Goal: Information Seeking & Learning: Learn about a topic

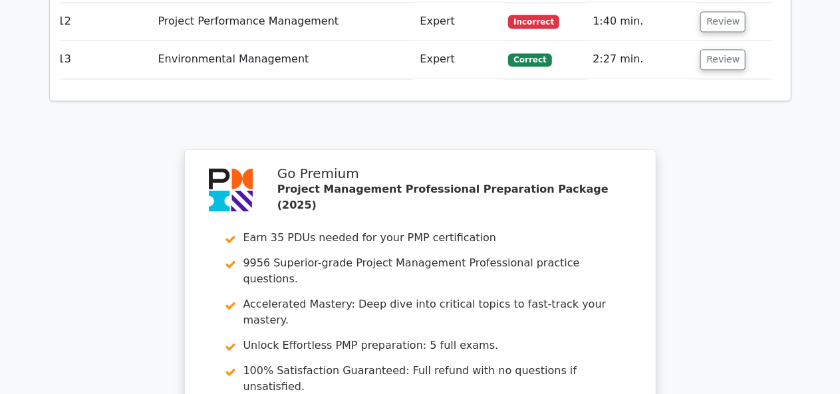
scroll to position [4013, 0]
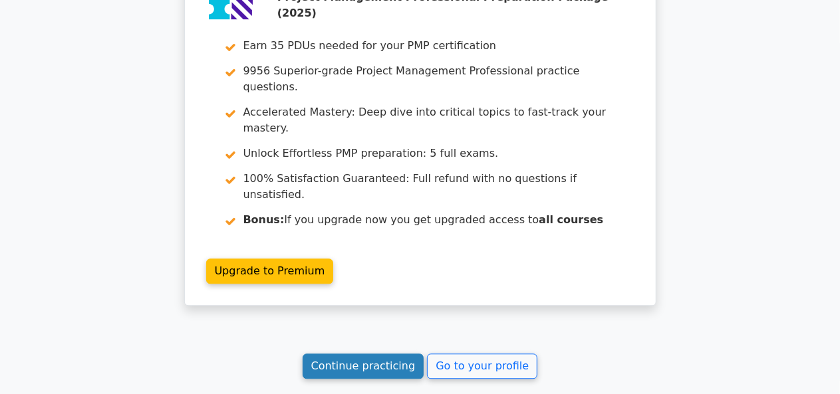
click at [377, 354] on link "Continue practicing" at bounding box center [364, 366] width 122 height 25
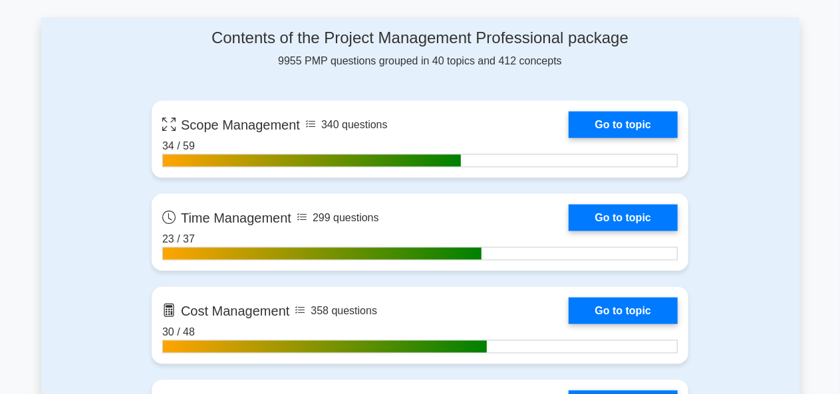
scroll to position [869, 0]
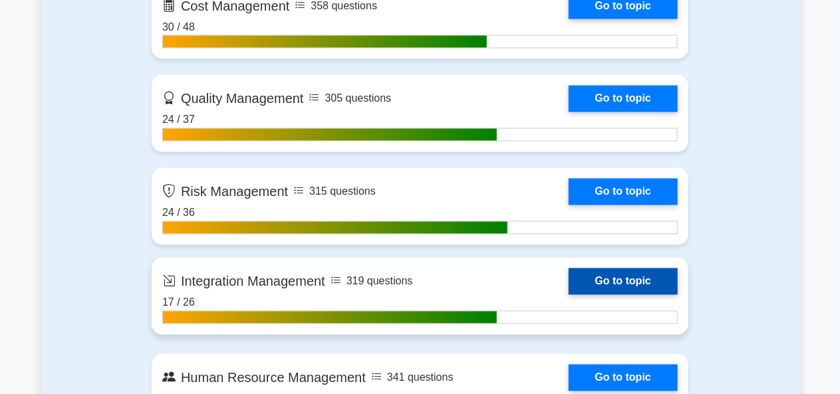
click at [569, 295] on link "Go to topic" at bounding box center [623, 282] width 109 height 27
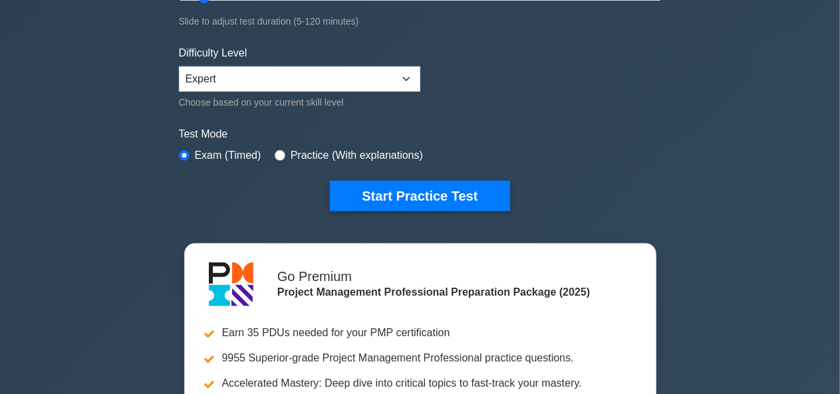
scroll to position [289, 0]
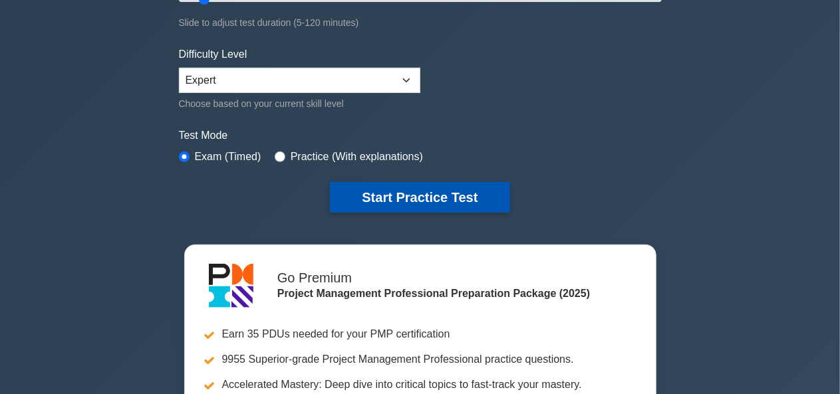
click at [392, 192] on button "Start Practice Test" at bounding box center [420, 197] width 180 height 31
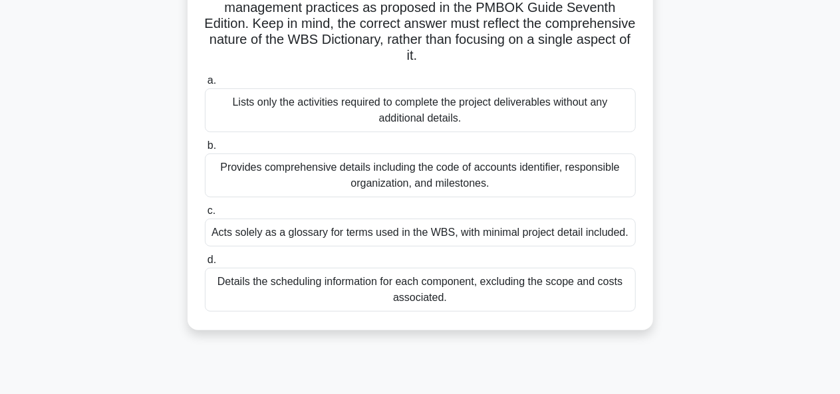
scroll to position [261, 0]
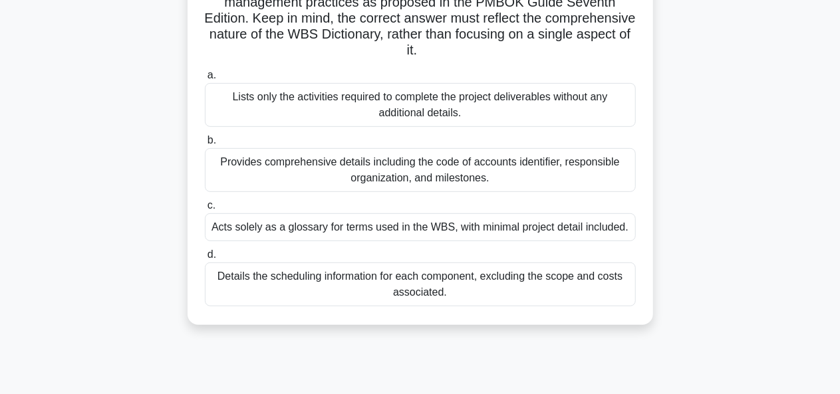
click at [491, 189] on div "Provides comprehensive details including the code of accounts identifier, respo…" at bounding box center [420, 170] width 431 height 44
click at [205, 145] on input "b. Provides comprehensive details including the code of accounts identifier, re…" at bounding box center [205, 140] width 0 height 9
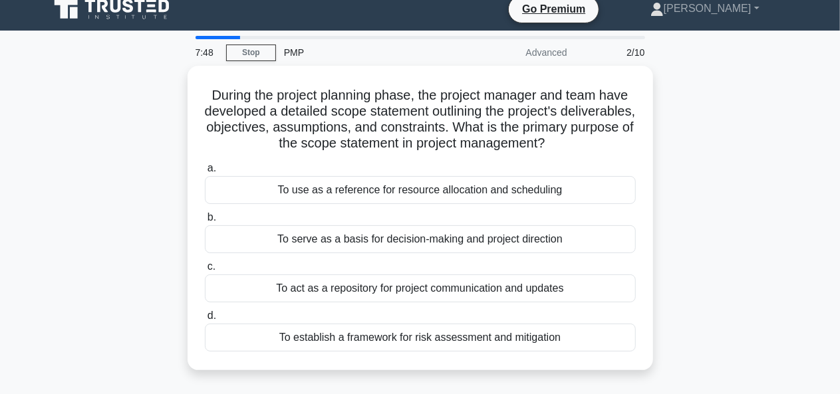
scroll to position [0, 0]
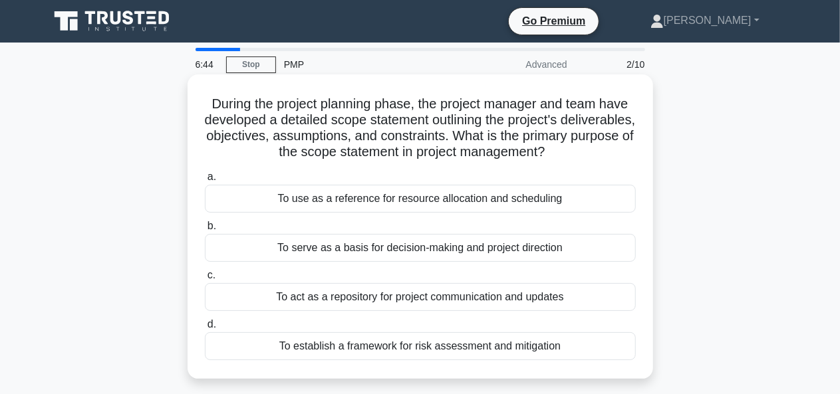
click at [501, 259] on div "To serve as a basis for decision-making and project direction" at bounding box center [420, 248] width 431 height 28
click at [205, 231] on input "b. To serve as a basis for decision-making and project direction" at bounding box center [205, 226] width 0 height 9
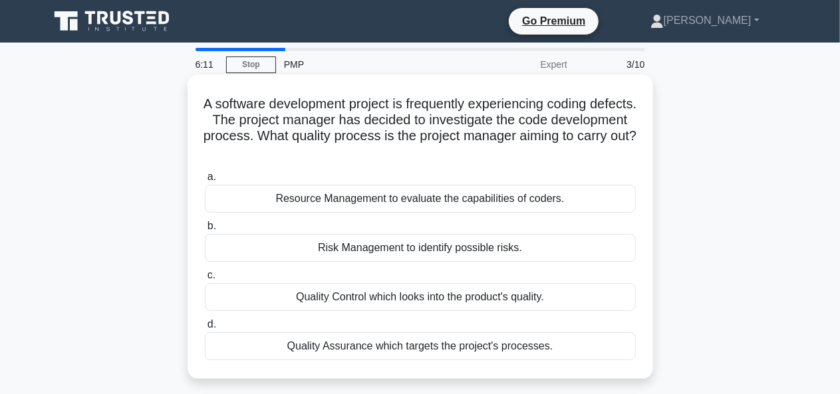
click at [480, 358] on div "Quality Assurance which targets the project's processes." at bounding box center [420, 347] width 431 height 28
click at [205, 329] on input "d. Quality Assurance which targets the project's processes." at bounding box center [205, 325] width 0 height 9
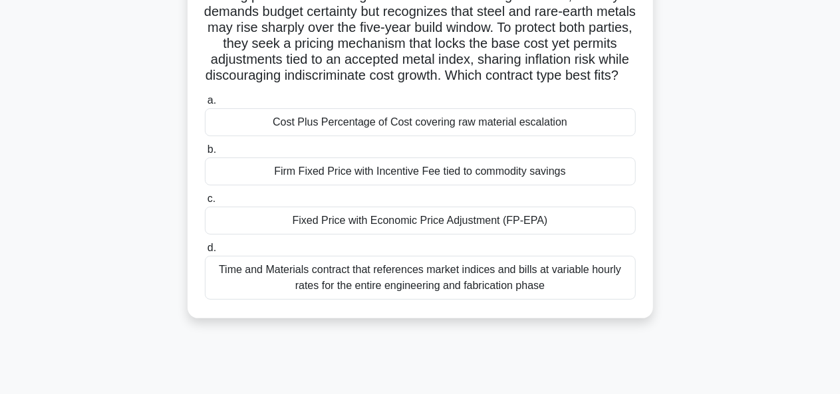
scroll to position [113, 0]
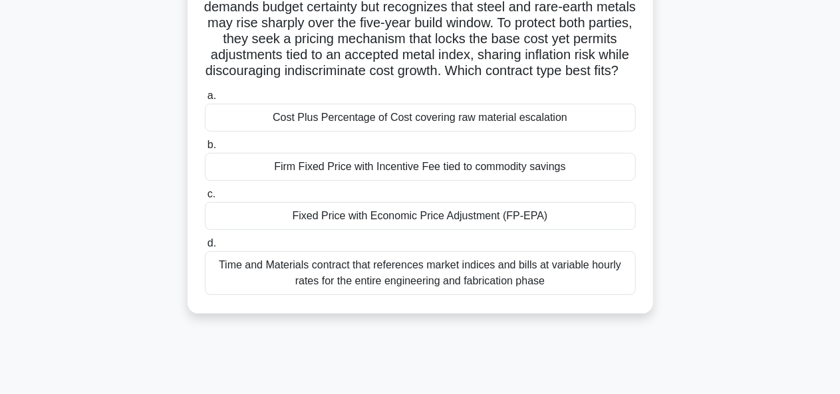
click at [593, 230] on div "Fixed Price with Economic Price Adjustment (FP-EPA)" at bounding box center [420, 216] width 431 height 28
click at [205, 199] on input "c. Fixed Price with Economic Price Adjustment (FP-EPA)" at bounding box center [205, 194] width 0 height 9
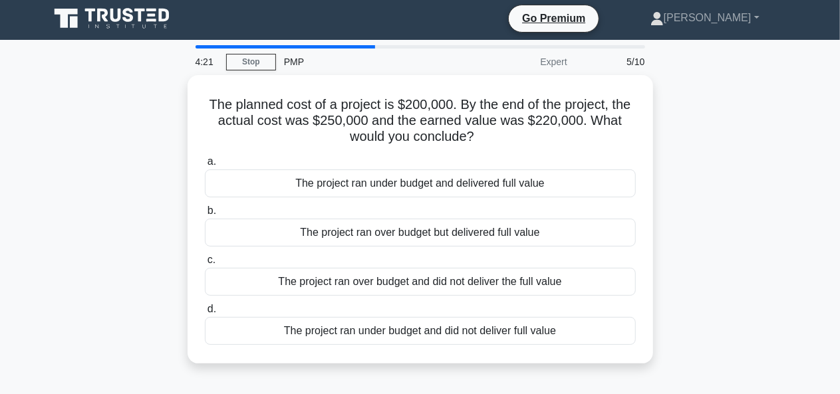
scroll to position [0, 0]
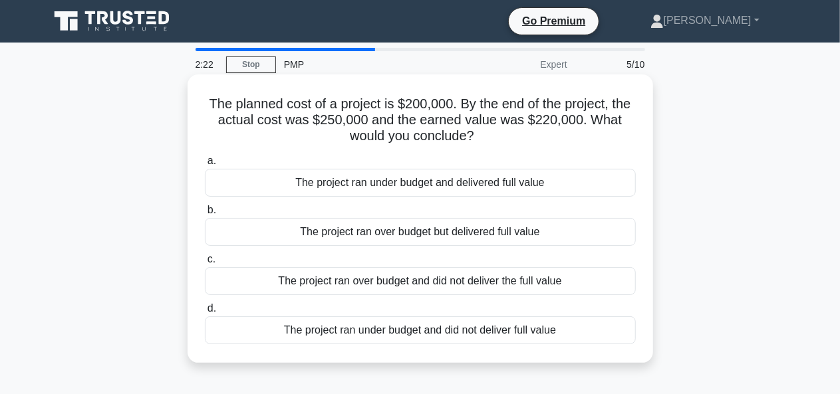
click at [373, 241] on div "The project ran over budget but delivered full value" at bounding box center [420, 232] width 431 height 28
click at [205, 215] on input "b. The project ran over budget but delivered full value" at bounding box center [205, 210] width 0 height 9
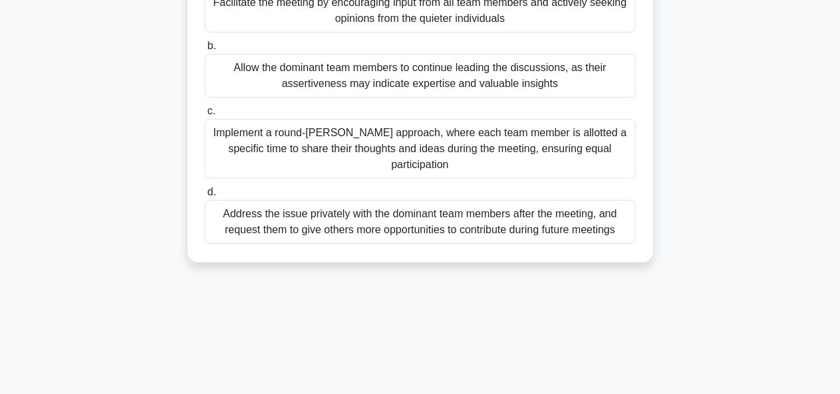
scroll to position [200, 0]
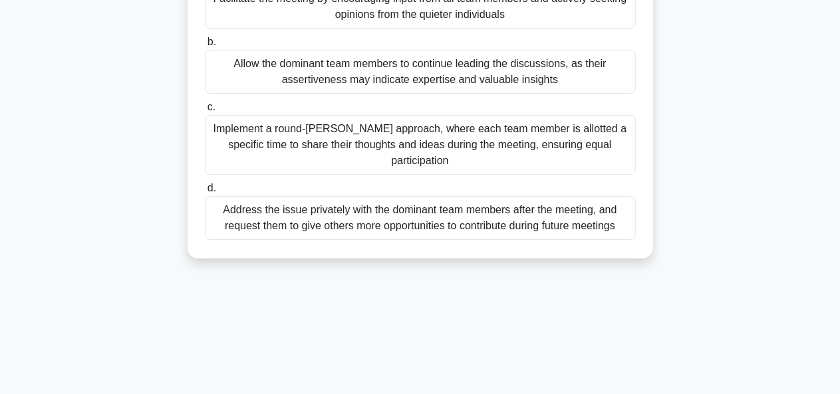
click at [458, 164] on div "Implement a round-robin approach, where each team member is allotted a specific…" at bounding box center [420, 145] width 431 height 60
click at [205, 112] on input "c. Implement a round-robin approach, where each team member is allotted a speci…" at bounding box center [205, 107] width 0 height 9
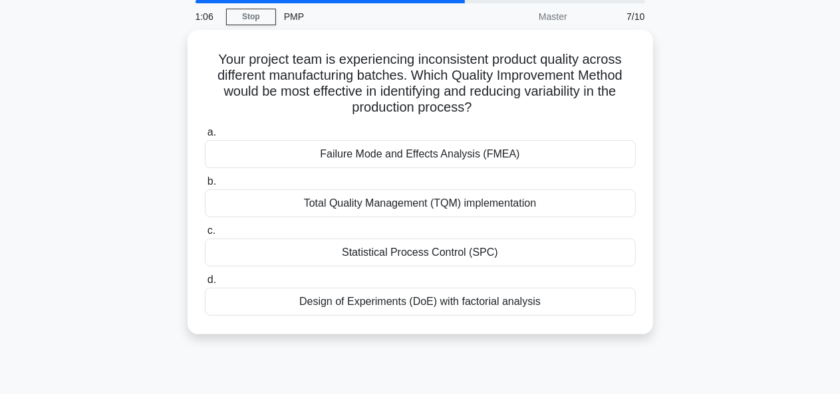
scroll to position [0, 0]
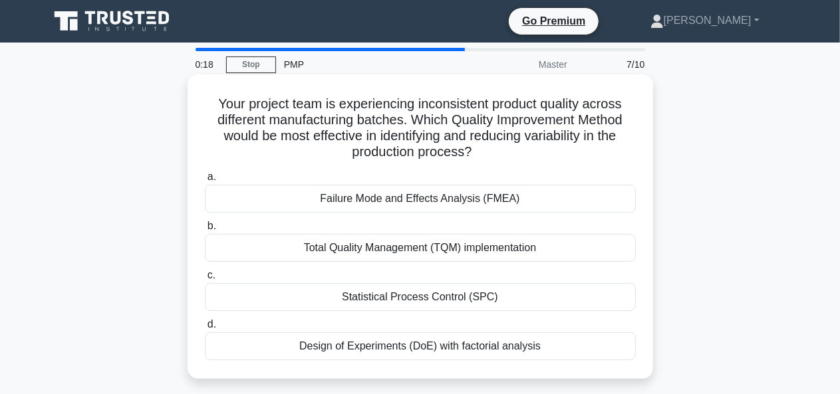
click at [525, 262] on div "Total Quality Management (TQM) implementation" at bounding box center [420, 248] width 431 height 28
click at [205, 231] on input "b. Total Quality Management (TQM) implementation" at bounding box center [205, 226] width 0 height 9
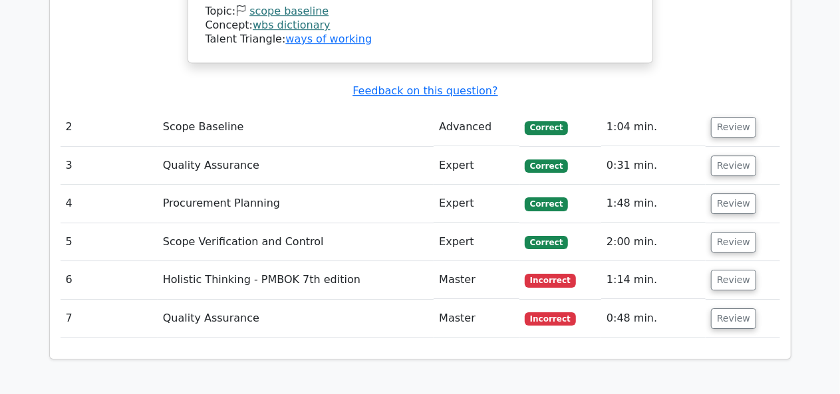
scroll to position [2051, 0]
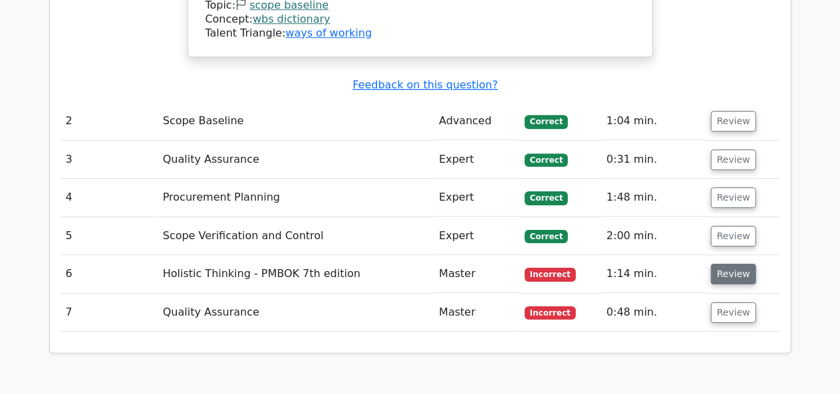
click at [731, 264] on button "Review" at bounding box center [733, 274] width 45 height 21
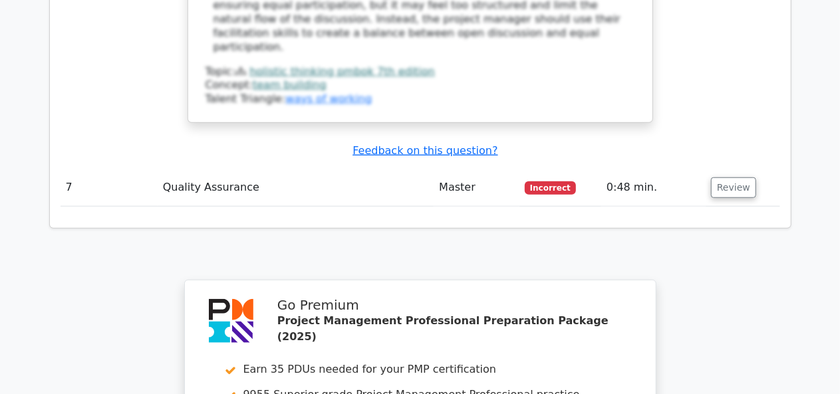
scroll to position [2990, 0]
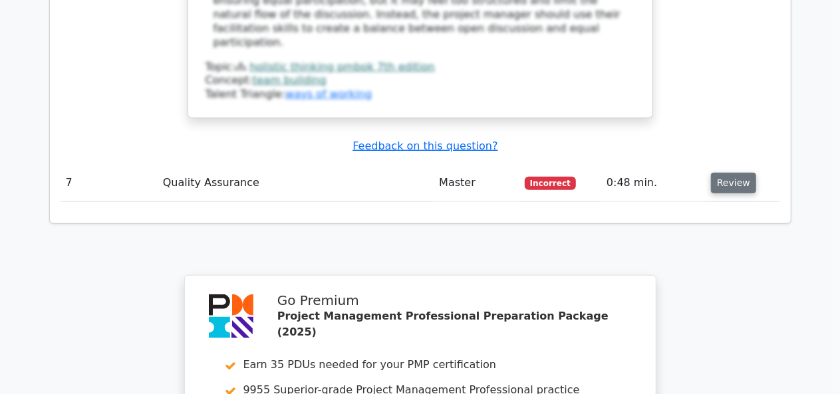
click at [729, 173] on button "Review" at bounding box center [733, 183] width 45 height 21
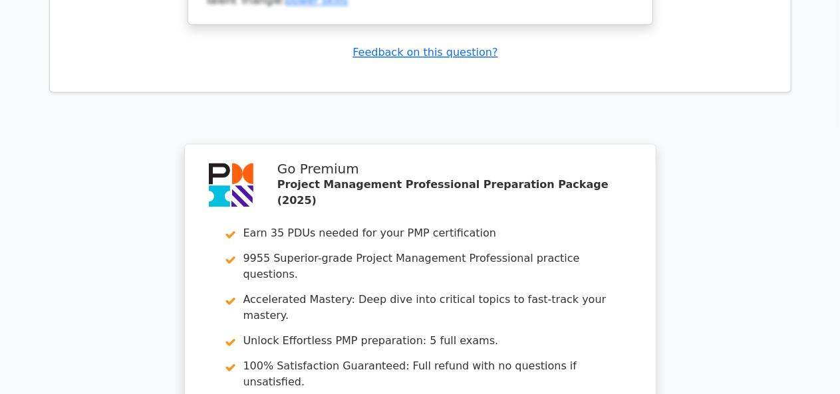
scroll to position [4108, 0]
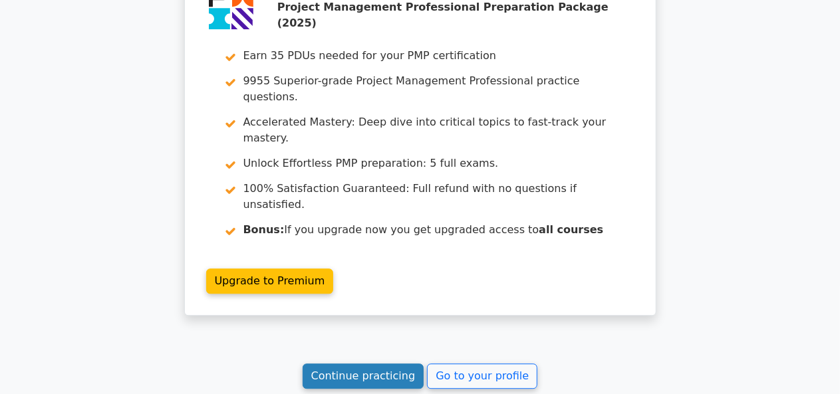
click at [386, 364] on link "Continue practicing" at bounding box center [364, 376] width 122 height 25
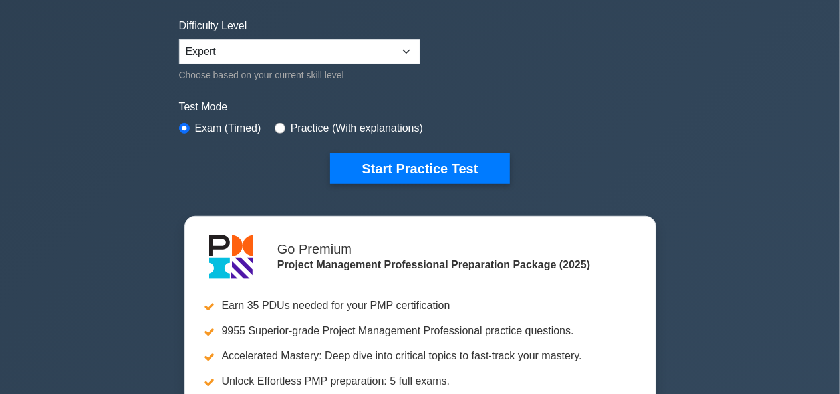
scroll to position [319, 0]
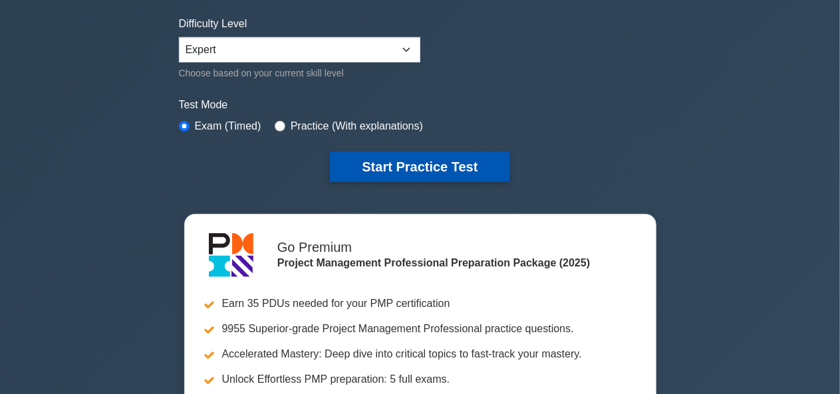
click at [464, 170] on button "Start Practice Test" at bounding box center [420, 167] width 180 height 31
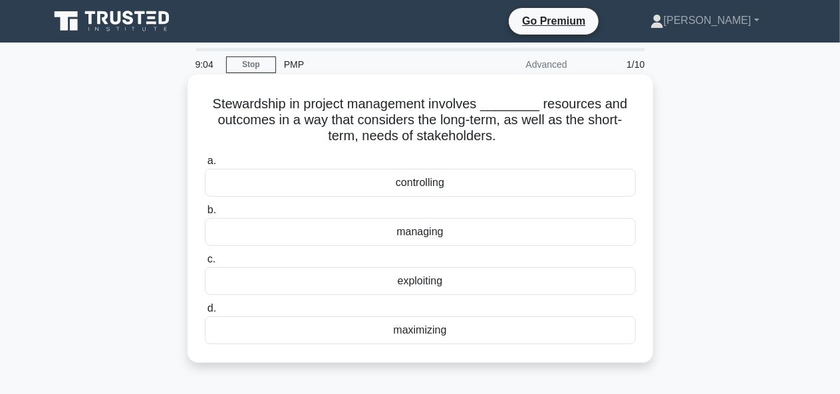
click at [476, 338] on div "maximizing" at bounding box center [420, 331] width 431 height 28
click at [205, 313] on input "d. maximizing" at bounding box center [205, 309] width 0 height 9
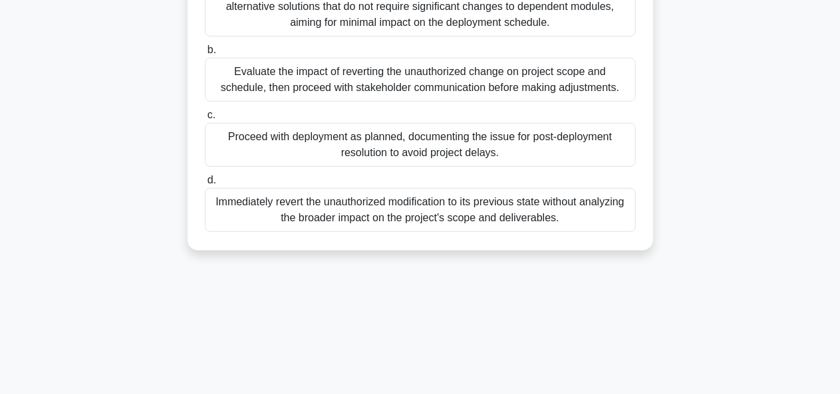
scroll to position [324, 0]
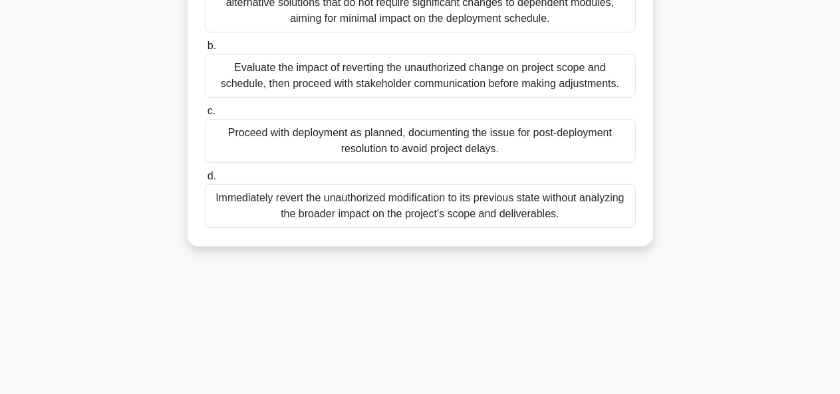
click at [363, 86] on div "Evaluate the impact of reverting the unauthorized change on project scope and s…" at bounding box center [420, 76] width 431 height 44
click at [205, 51] on input "b. Evaluate the impact of reverting the unauthorized change on project scope an…" at bounding box center [205, 46] width 0 height 9
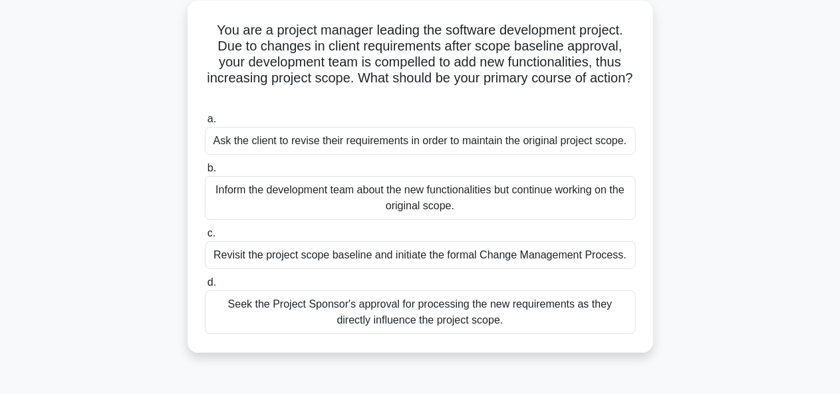
scroll to position [79, 0]
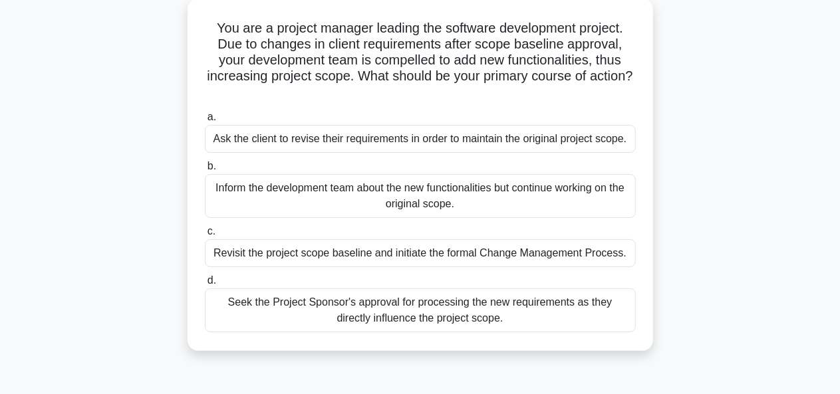
click at [414, 319] on div "Seek the Project Sponsor's approval for processing the new requirements as they…" at bounding box center [420, 311] width 431 height 44
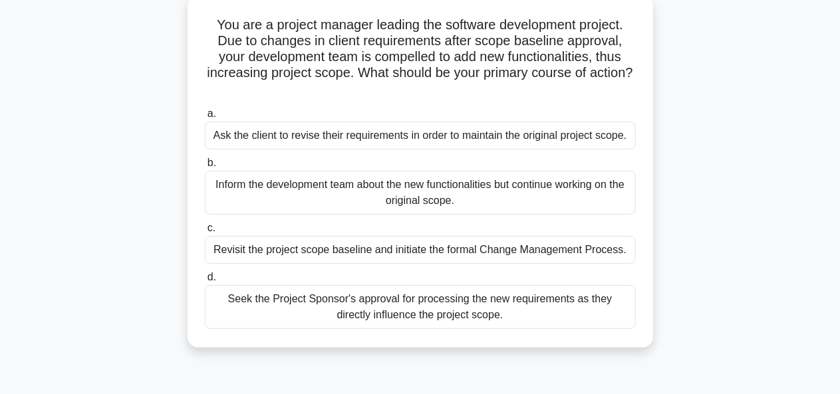
click at [205, 282] on input "d. Seek the Project Sponsor's approval for processing the new requirements as t…" at bounding box center [205, 277] width 0 height 9
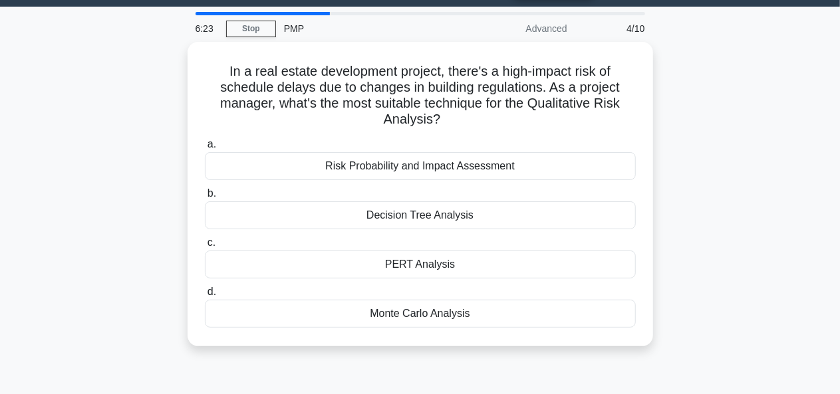
scroll to position [0, 0]
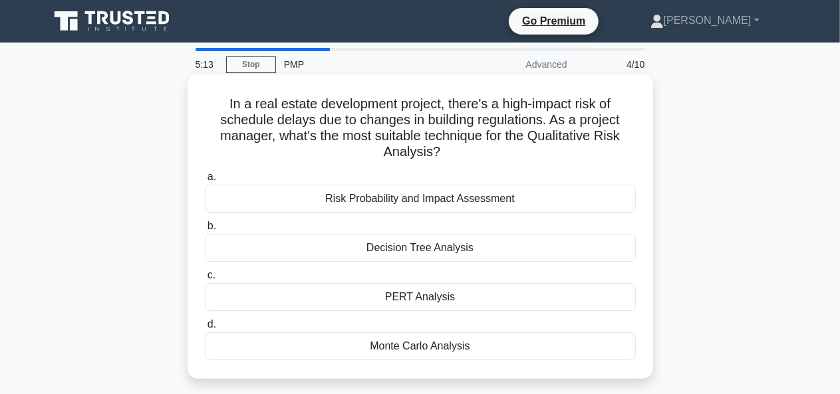
click at [500, 257] on div "Decision Tree Analysis" at bounding box center [420, 248] width 431 height 28
click at [205, 231] on input "b. Decision Tree Analysis" at bounding box center [205, 226] width 0 height 9
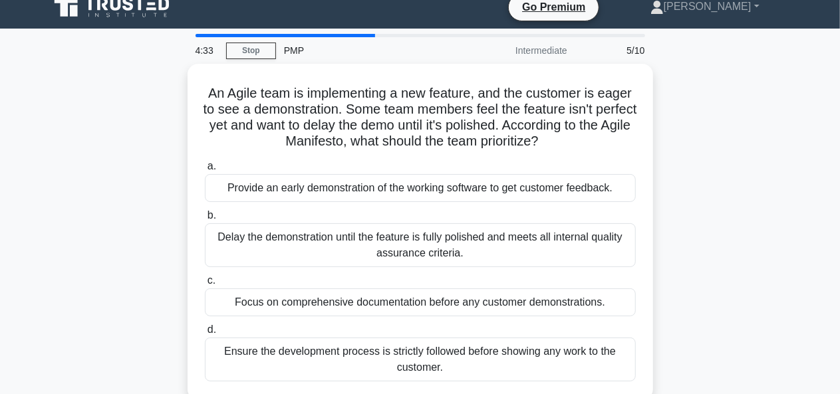
scroll to position [13, 0]
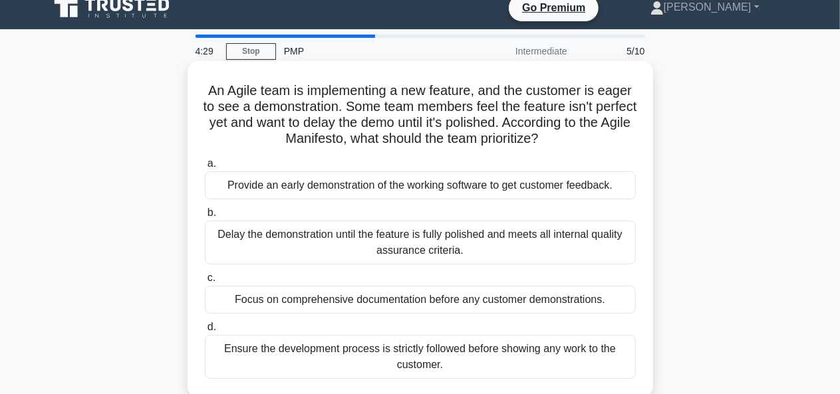
click at [598, 196] on div "Provide an early demonstration of the working software to get customer feedback." at bounding box center [420, 186] width 431 height 28
click at [205, 168] on input "a. Provide an early demonstration of the working software to get customer feedb…" at bounding box center [205, 164] width 0 height 9
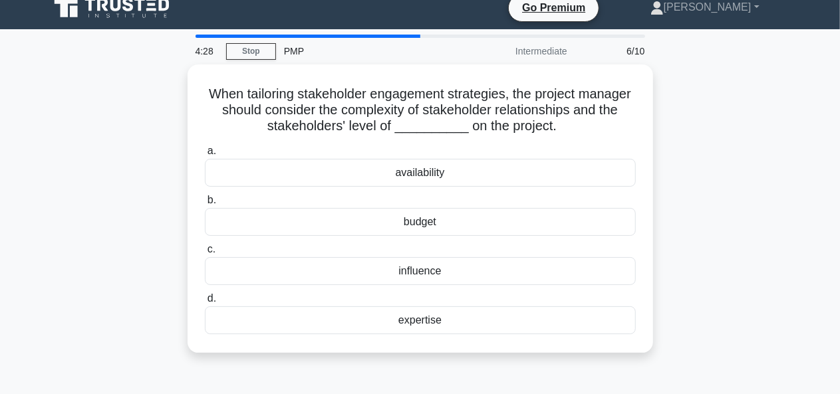
scroll to position [0, 0]
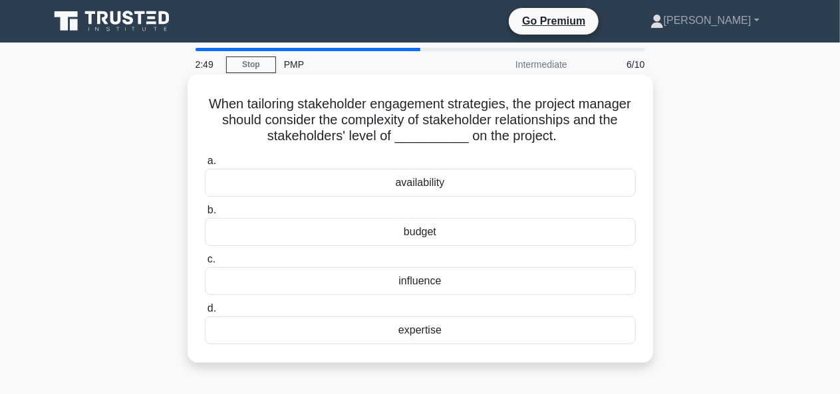
click at [450, 341] on div "expertise" at bounding box center [420, 331] width 431 height 28
click at [205, 313] on input "d. expertise" at bounding box center [205, 309] width 0 height 9
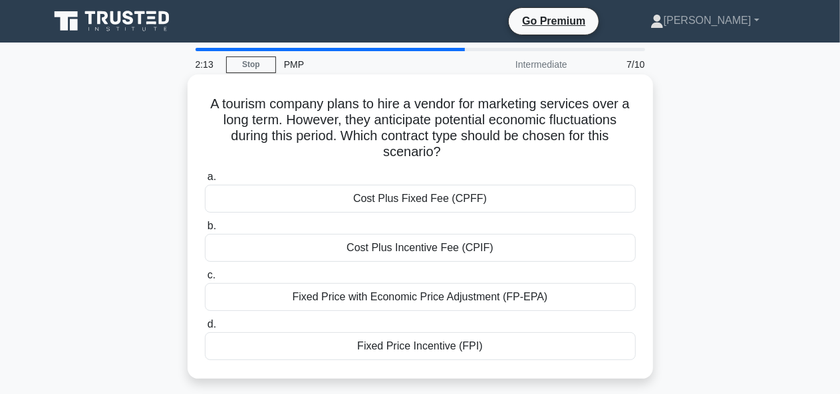
click at [476, 354] on div "Fixed Price Incentive (FPI)" at bounding box center [420, 347] width 431 height 28
click at [205, 329] on input "d. Fixed Price Incentive (FPI)" at bounding box center [205, 325] width 0 height 9
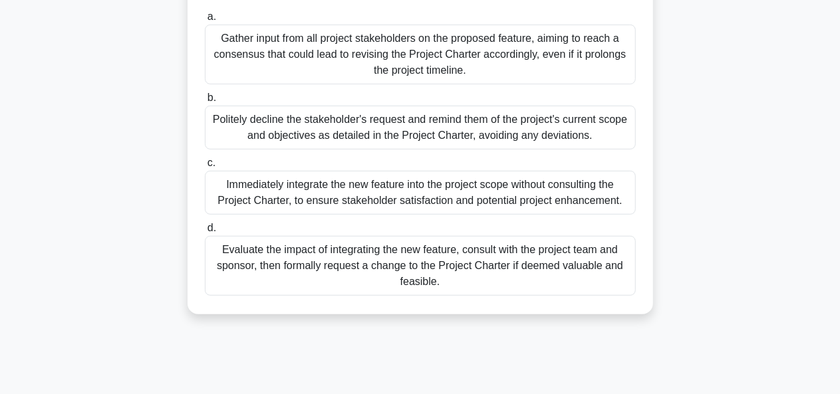
scroll to position [293, 0]
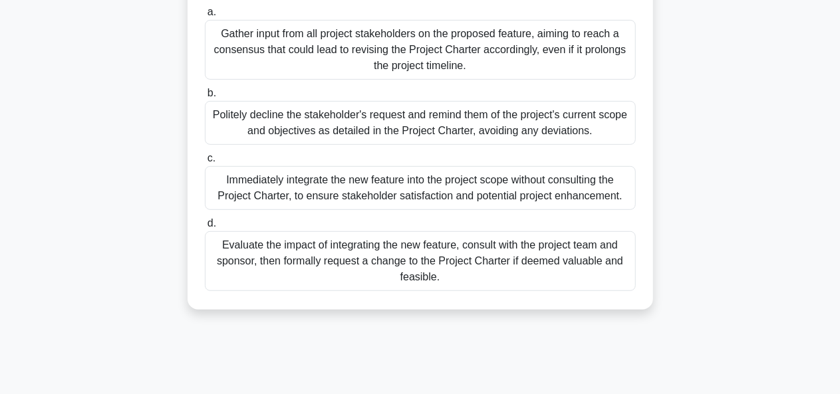
click at [468, 285] on div "Evaluate the impact of integrating the new feature, consult with the project te…" at bounding box center [420, 261] width 431 height 60
click at [205, 228] on input "d. Evaluate the impact of integrating the new feature, consult with the project…" at bounding box center [205, 223] width 0 height 9
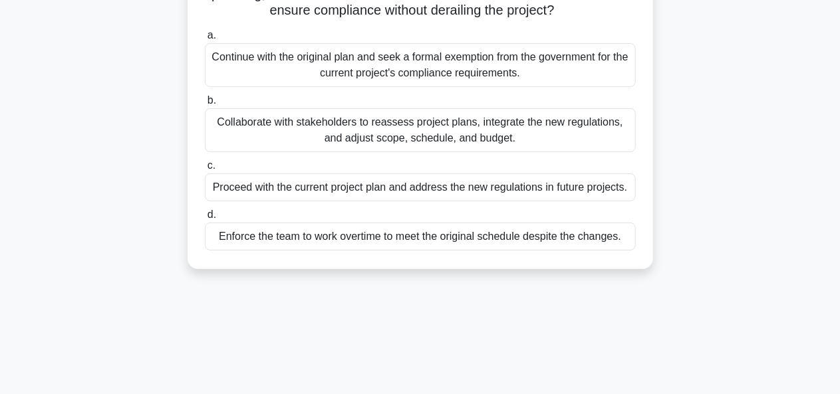
scroll to position [178, 0]
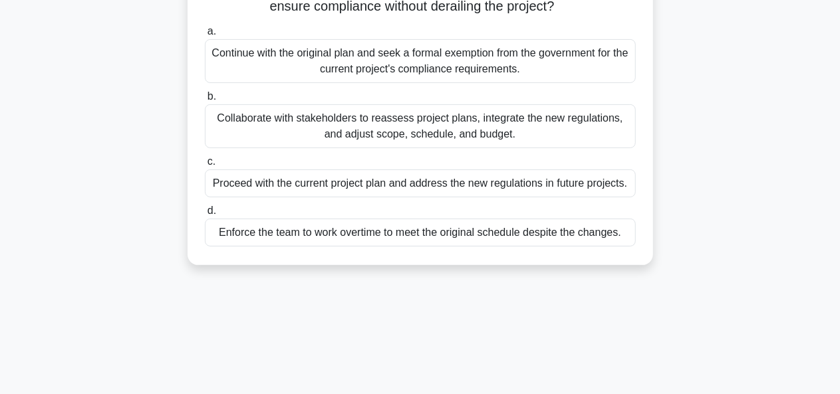
click at [412, 136] on div "Collaborate with stakeholders to reassess project plans, integrate the new regu…" at bounding box center [420, 126] width 431 height 44
click at [205, 101] on input "b. Collaborate with stakeholders to reassess project plans, integrate the new r…" at bounding box center [205, 96] width 0 height 9
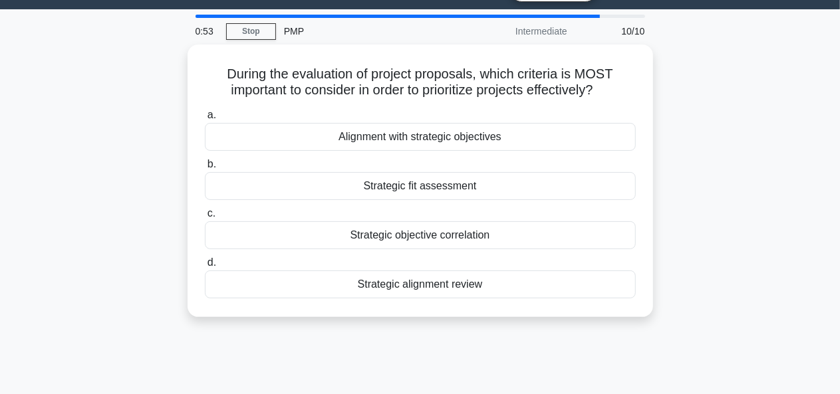
scroll to position [0, 0]
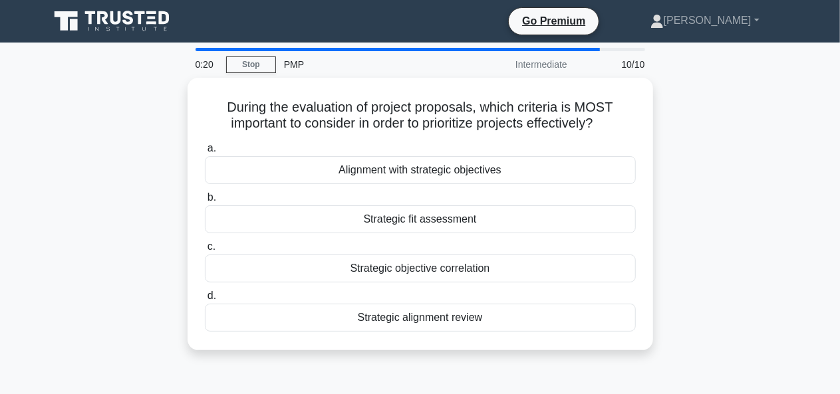
click at [508, 177] on div "Alignment with strategic objectives" at bounding box center [420, 170] width 431 height 28
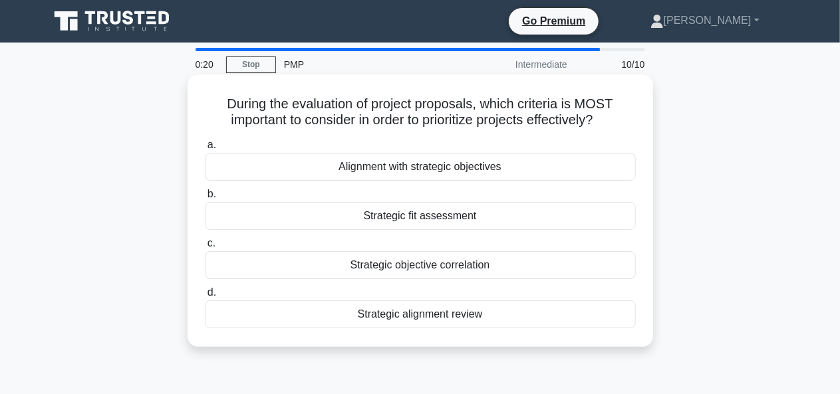
click at [205, 150] on input "a. Alignment with strategic objectives" at bounding box center [205, 145] width 0 height 9
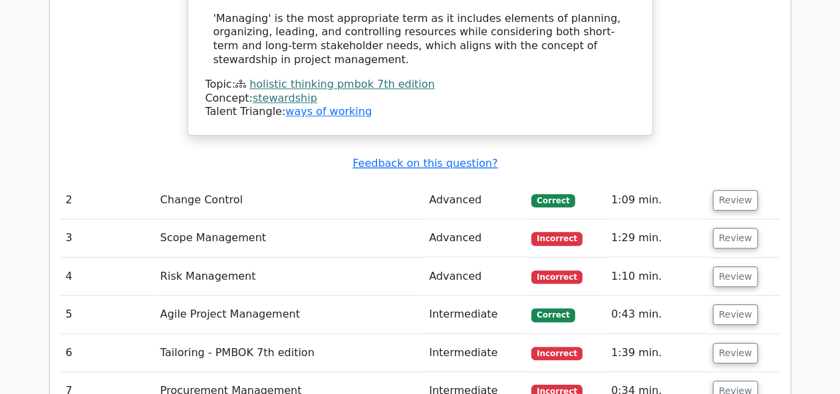
scroll to position [1830, 0]
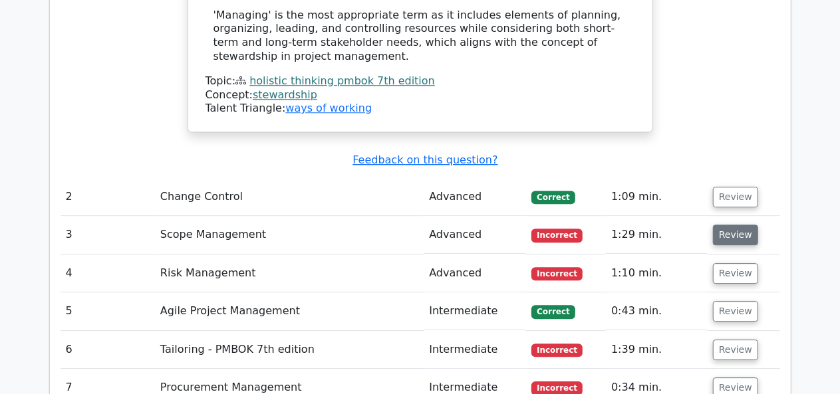
click at [726, 225] on button "Review" at bounding box center [735, 235] width 45 height 21
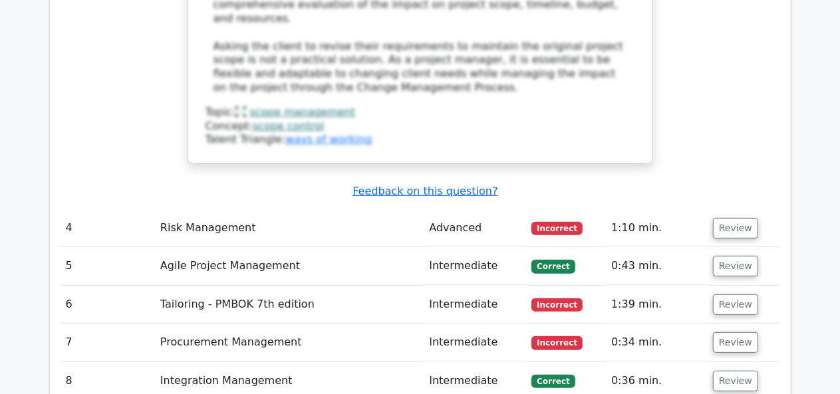
scroll to position [2675, 0]
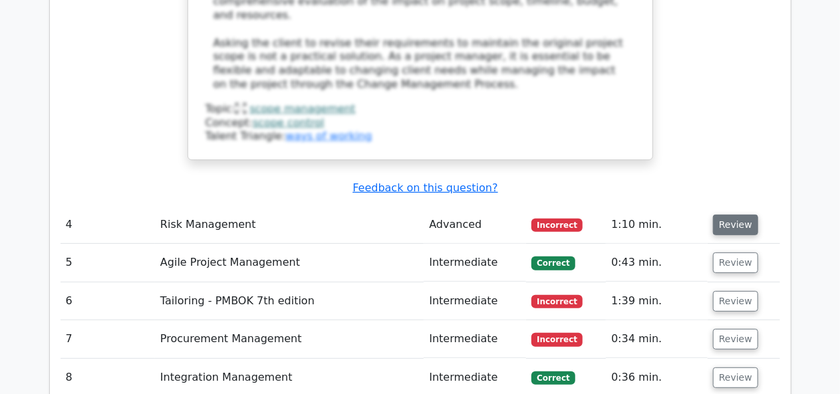
click at [739, 215] on button "Review" at bounding box center [735, 225] width 45 height 21
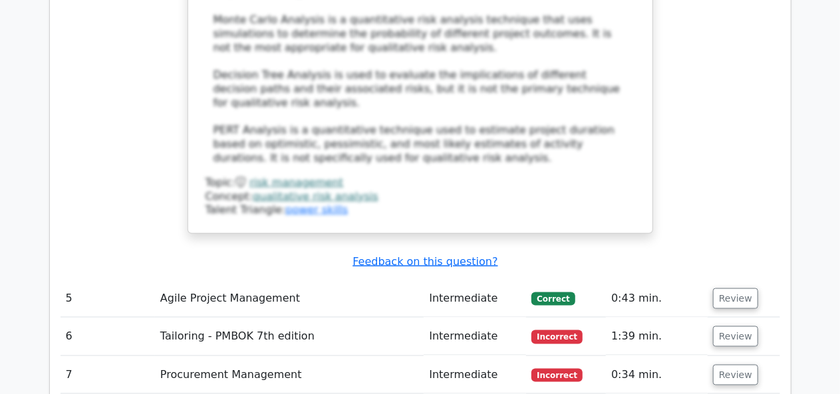
scroll to position [3397, 0]
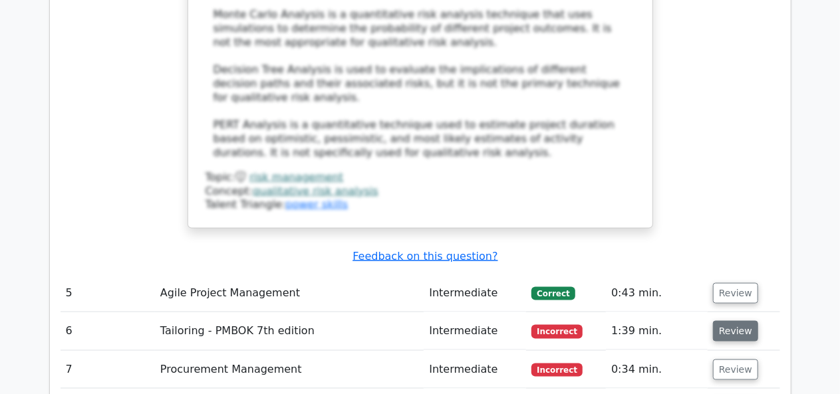
click at [738, 321] on button "Review" at bounding box center [735, 331] width 45 height 21
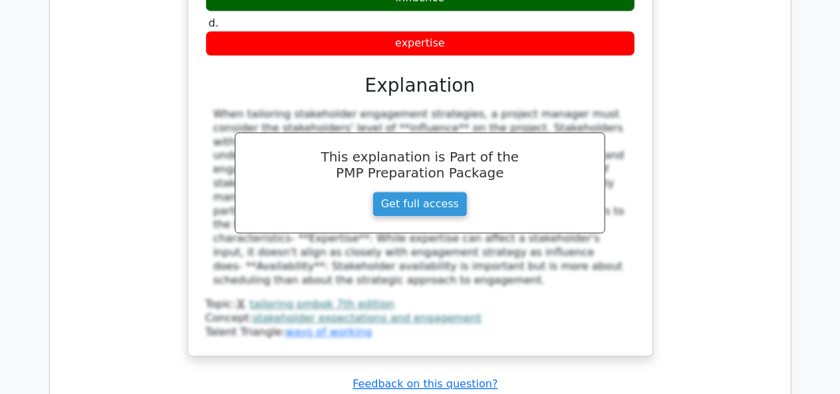
scroll to position [3963, 0]
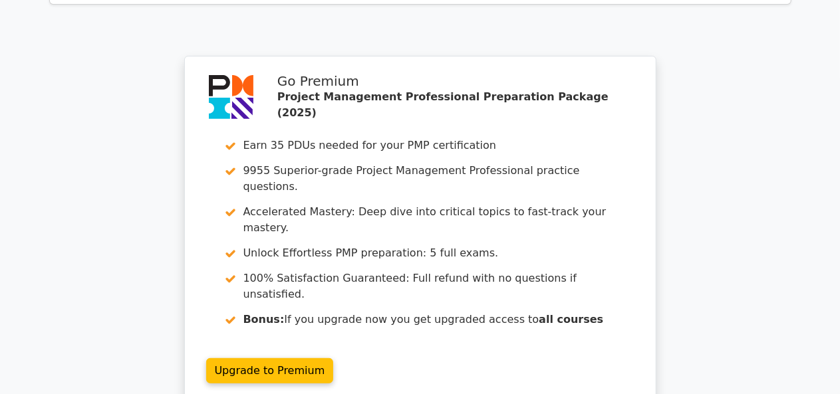
scroll to position [5191, 0]
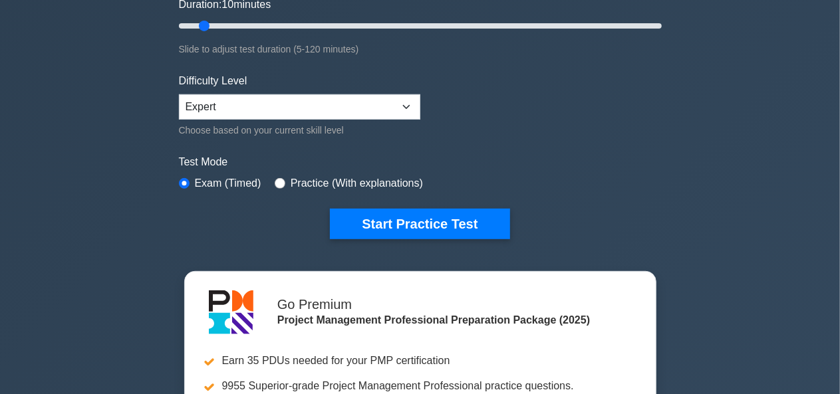
scroll to position [255, 0]
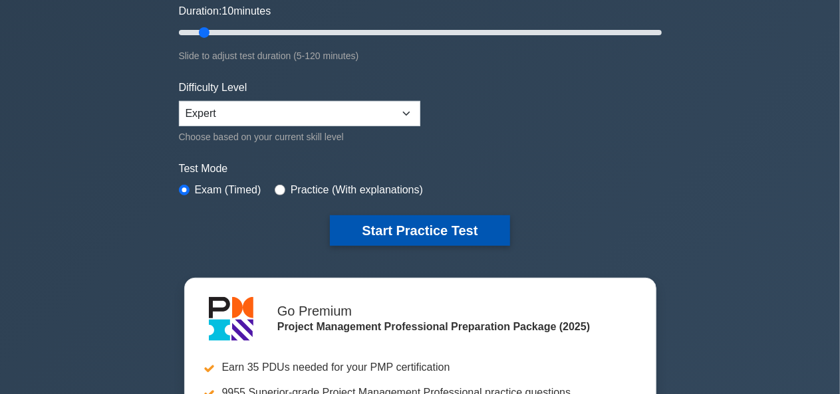
click at [456, 234] on button "Start Practice Test" at bounding box center [420, 230] width 180 height 31
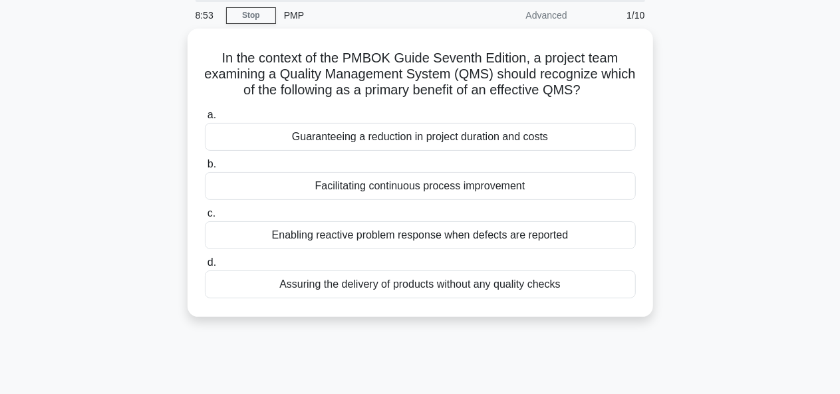
scroll to position [49, 0]
click at [700, 317] on div "In the context of the PMBOK Guide Seventh Edition, a project team examining a Q…" at bounding box center [420, 181] width 758 height 305
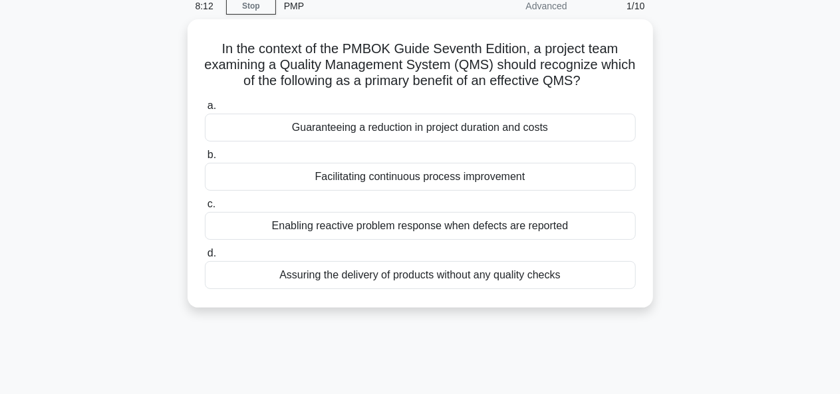
scroll to position [57, 0]
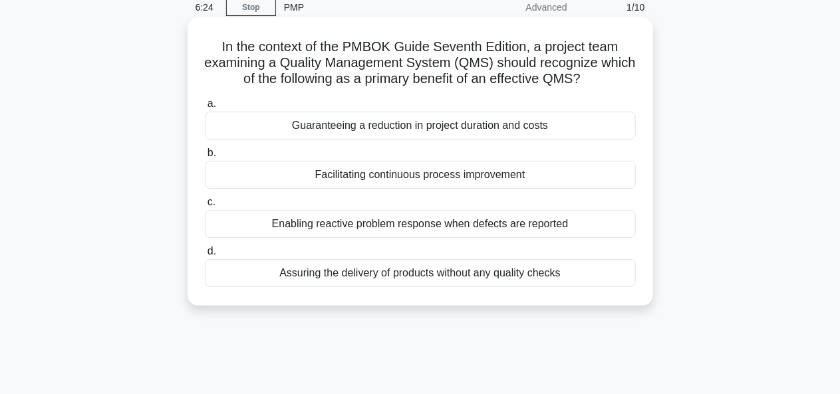
click at [501, 189] on div "Facilitating continuous process improvement" at bounding box center [420, 175] width 431 height 28
click at [205, 158] on input "b. Facilitating continuous process improvement" at bounding box center [205, 153] width 0 height 9
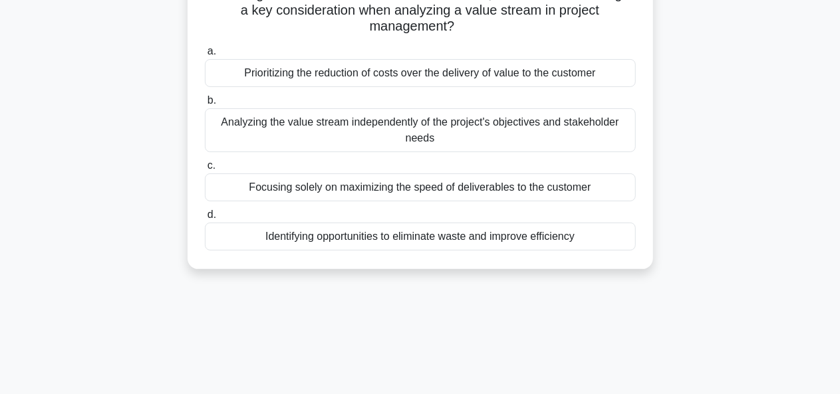
scroll to position [114, 0]
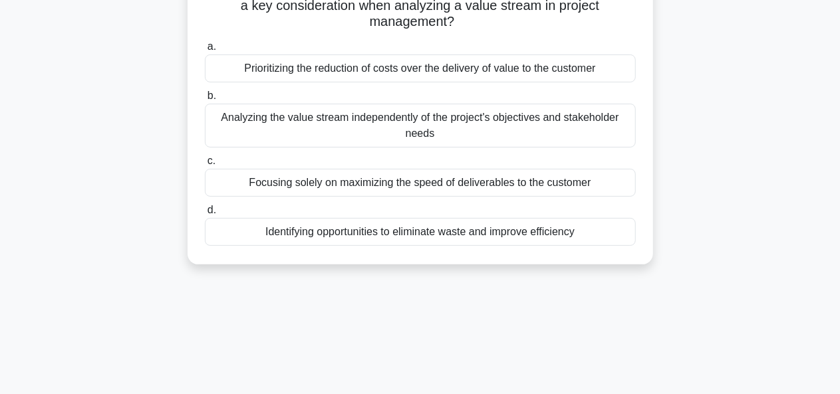
click at [517, 132] on div "Analyzing the value stream independently of the project's objectives and stakeh…" at bounding box center [420, 126] width 431 height 44
click at [205, 100] on input "b. Analyzing the value stream independently of the project's objectives and sta…" at bounding box center [205, 96] width 0 height 9
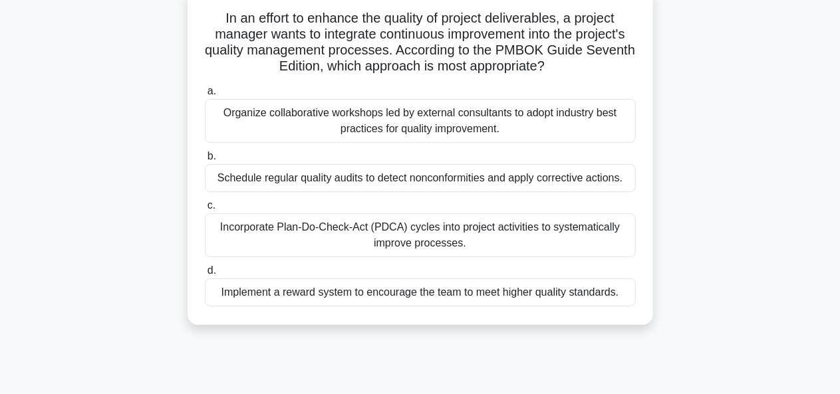
scroll to position [90, 0]
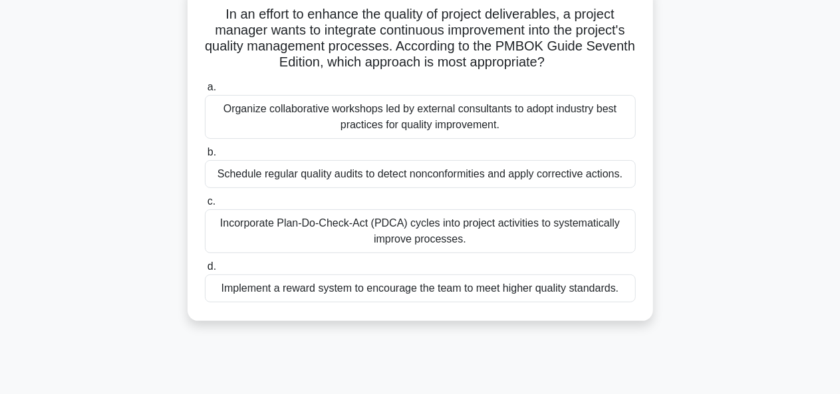
click at [450, 237] on div "Incorporate Plan-Do-Check-Act (PDCA) cycles into project activities to systemat…" at bounding box center [420, 232] width 431 height 44
click at [205, 206] on input "c. Incorporate Plan-Do-Check-Act (PDCA) cycles into project activities to syste…" at bounding box center [205, 202] width 0 height 9
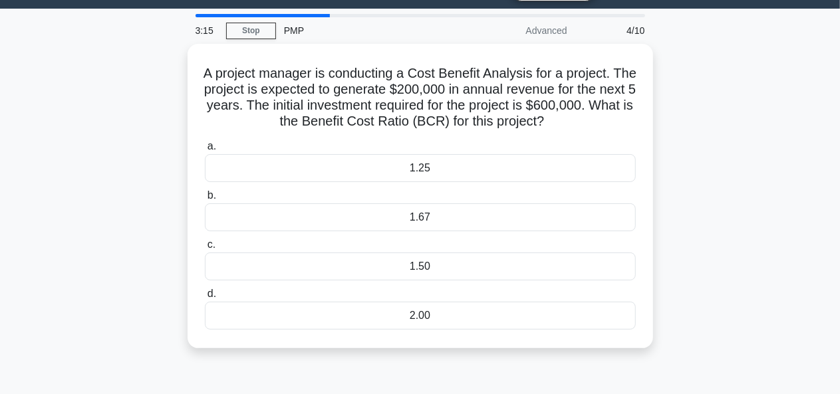
scroll to position [36, 0]
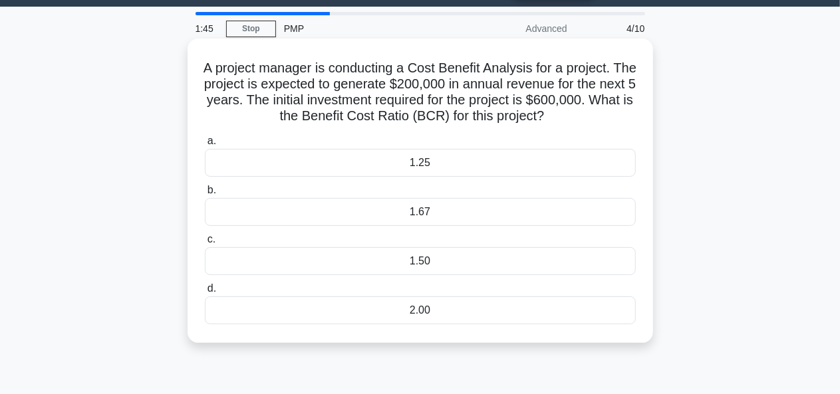
click at [576, 226] on div "1.67" at bounding box center [420, 212] width 431 height 28
click at [205, 195] on input "b. 1.67" at bounding box center [205, 190] width 0 height 9
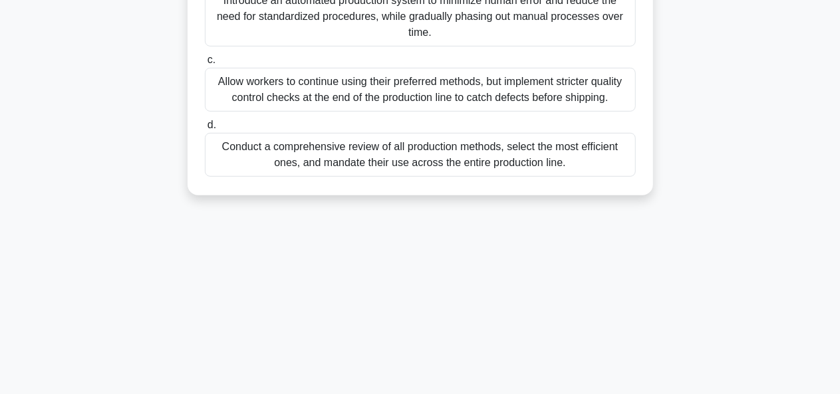
scroll to position [318, 0]
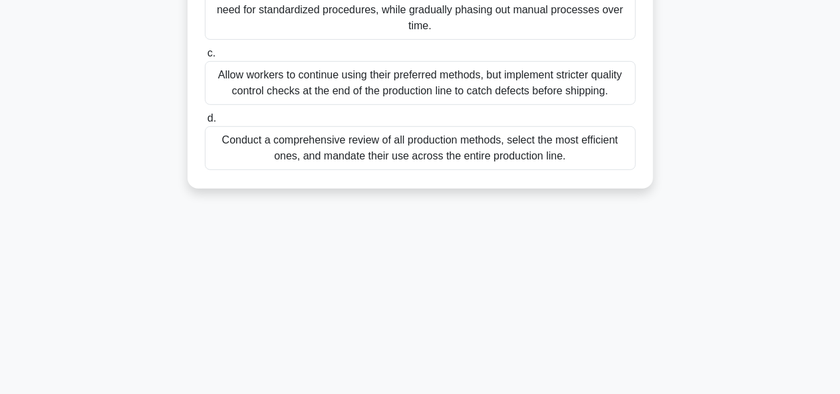
click at [206, 117] on label "d. Conduct a comprehensive review of all production methods, select the most ef…" at bounding box center [420, 140] width 431 height 60
click at [205, 117] on input "d. Conduct a comprehensive review of all production methods, select the most ef…" at bounding box center [205, 118] width 0 height 9
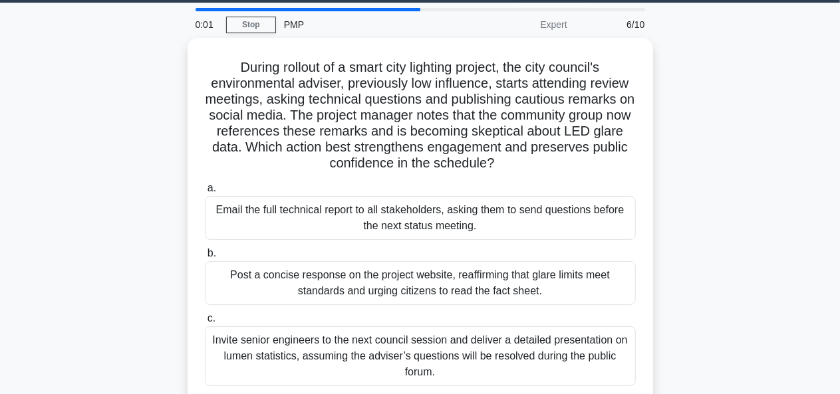
scroll to position [40, 0]
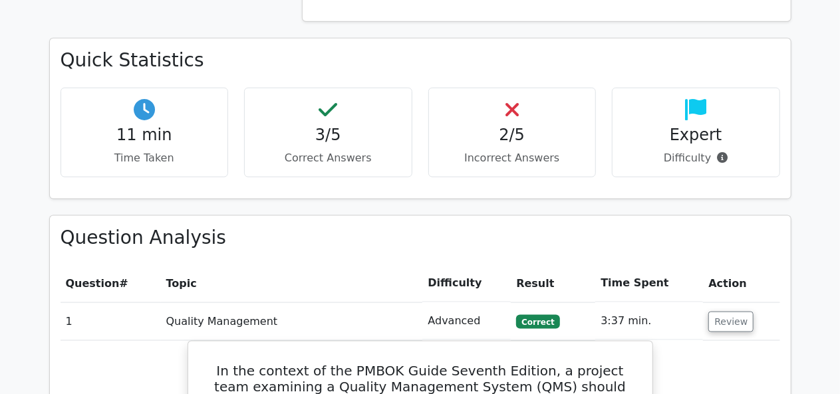
scroll to position [780, 0]
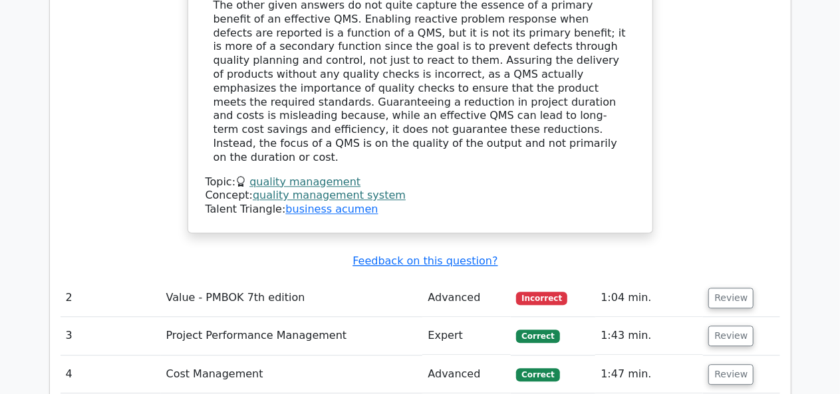
scroll to position [1573, 0]
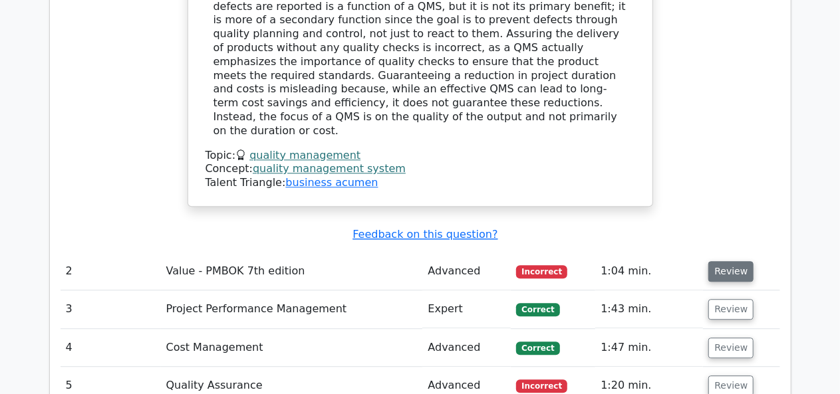
click at [736, 261] on button "Review" at bounding box center [730, 271] width 45 height 21
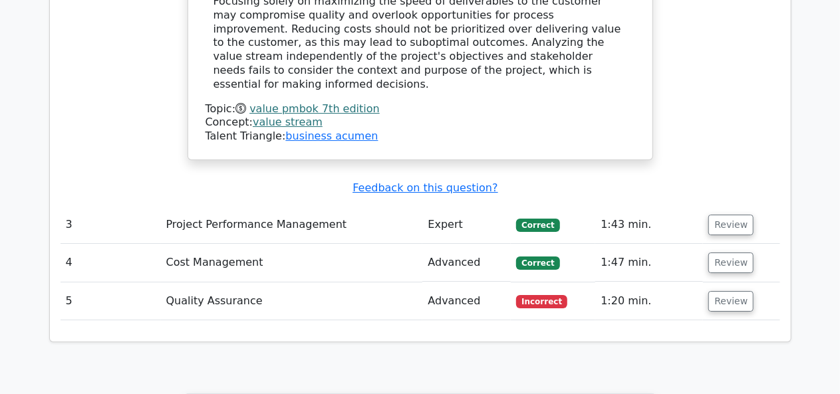
scroll to position [2263, 0]
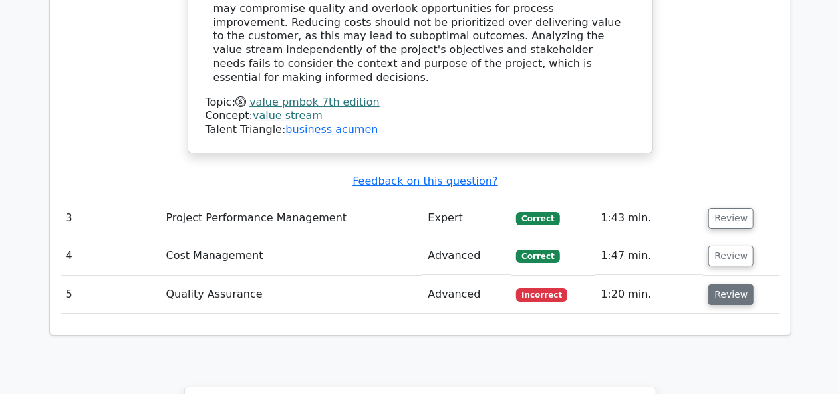
click at [734, 285] on button "Review" at bounding box center [730, 295] width 45 height 21
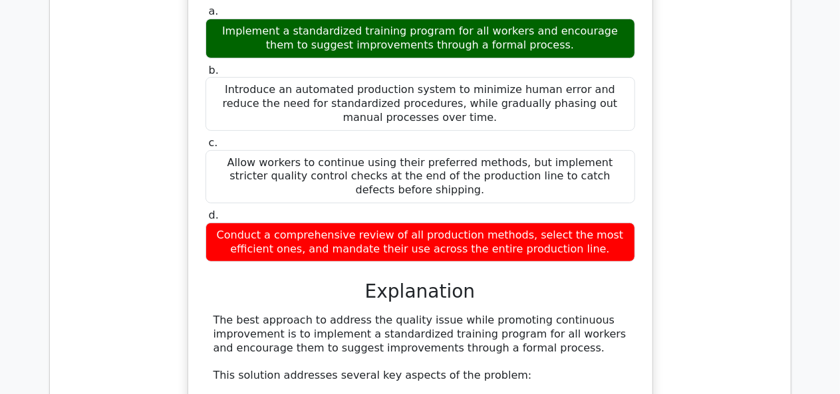
scroll to position [2730, 0]
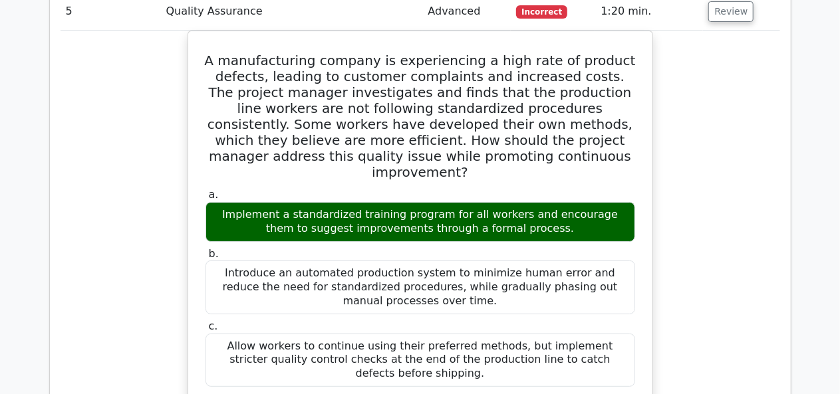
scroll to position [2547, 0]
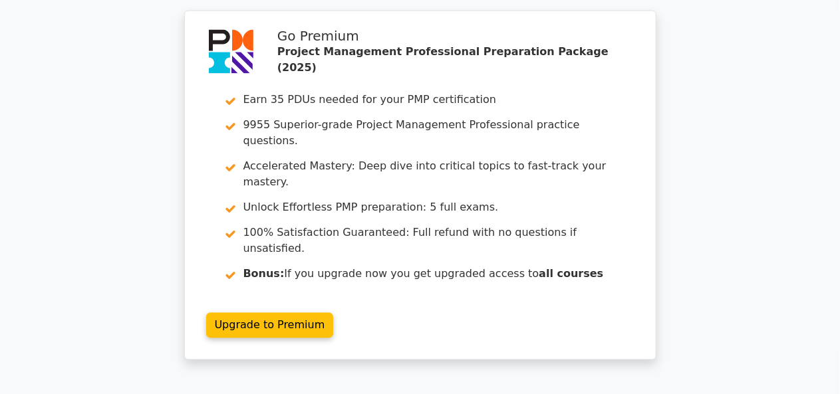
scroll to position [3681, 0]
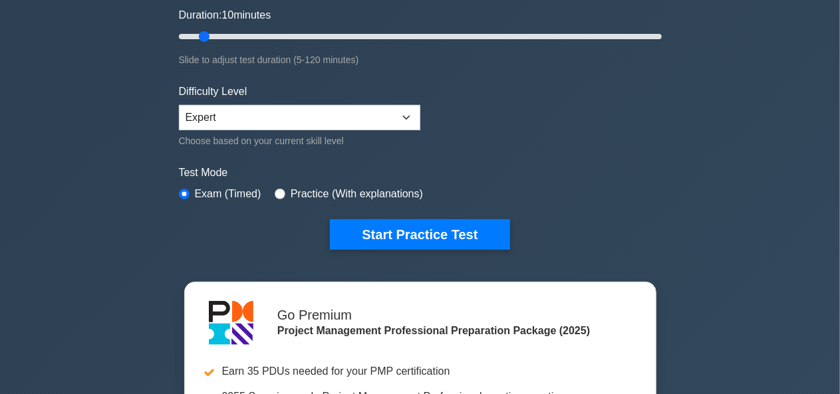
scroll to position [254, 0]
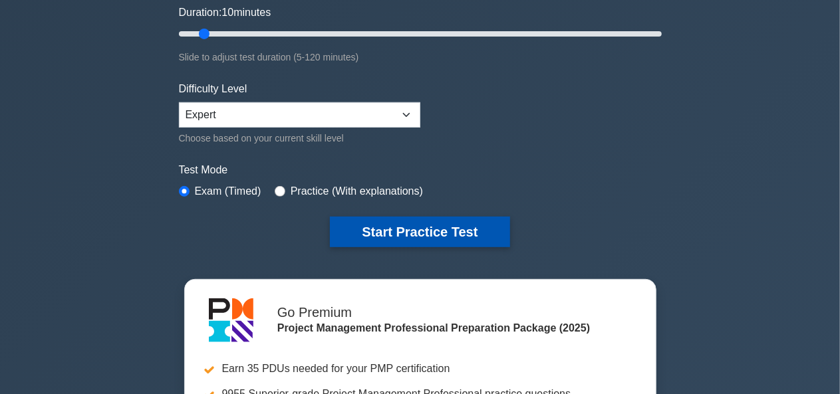
click at [467, 225] on button "Start Practice Test" at bounding box center [420, 232] width 180 height 31
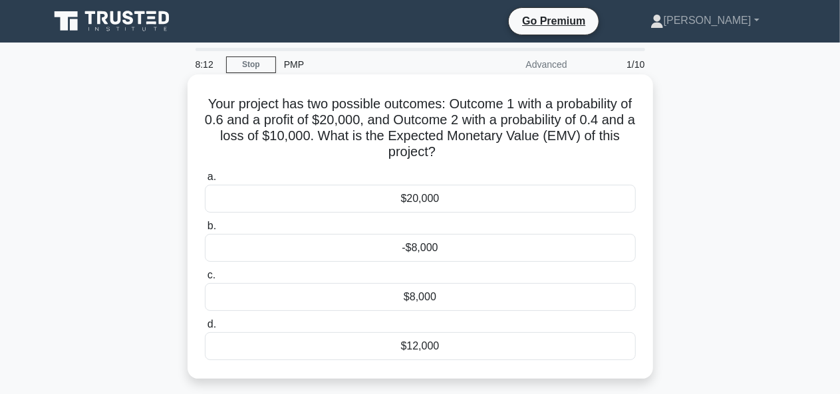
click at [495, 256] on div "-$8,000" at bounding box center [420, 248] width 431 height 28
click at [205, 231] on input "b. -$8,000" at bounding box center [205, 226] width 0 height 9
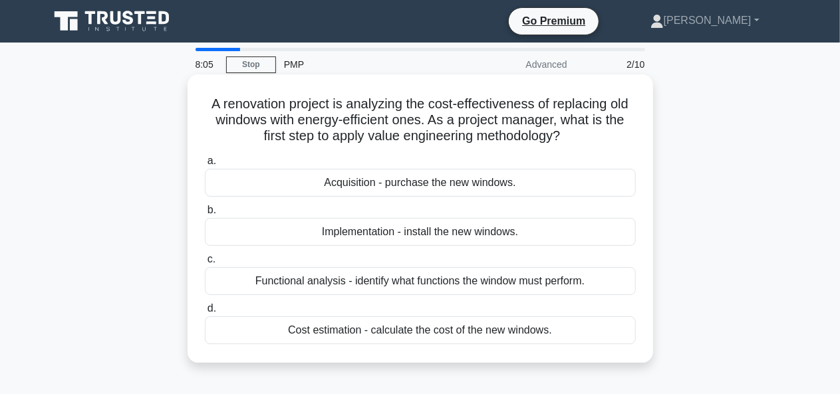
click at [617, 246] on div "Implementation - install the new windows." at bounding box center [420, 232] width 431 height 28
click at [205, 215] on input "b. Implementation - install the new windows." at bounding box center [205, 210] width 0 height 9
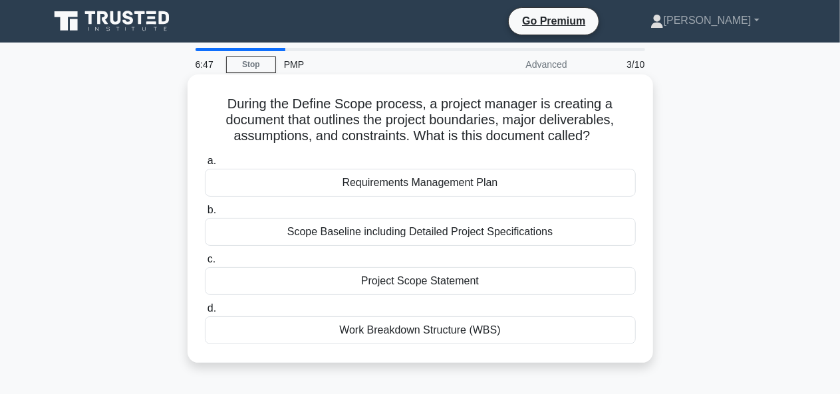
click at [521, 293] on div "Project Scope Statement" at bounding box center [420, 281] width 431 height 28
click at [205, 264] on input "c. Project Scope Statement" at bounding box center [205, 259] width 0 height 9
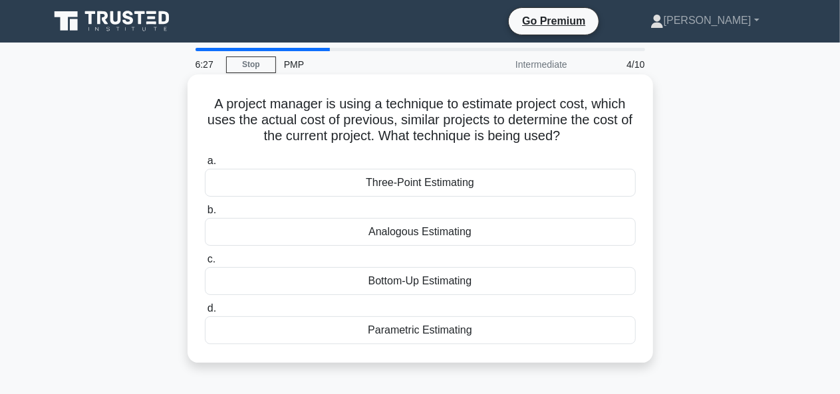
click at [529, 241] on div "Analogous Estimating" at bounding box center [420, 232] width 431 height 28
click at [205, 215] on input "b. Analogous Estimating" at bounding box center [205, 210] width 0 height 9
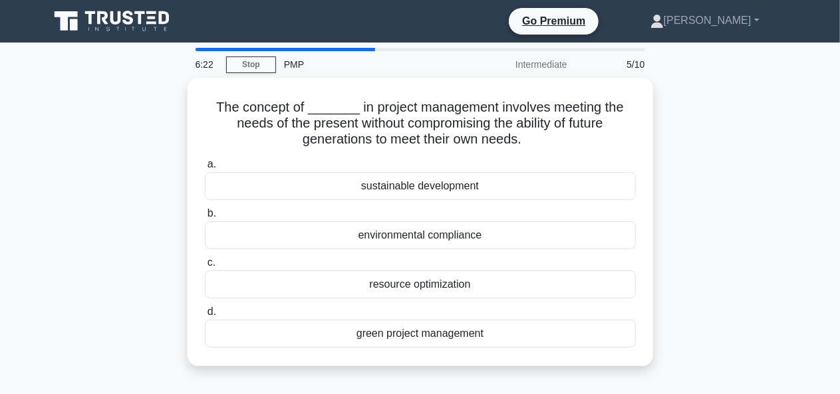
click at [558, 378] on div "The concept of _______ in project management involves meeting the needs of the …" at bounding box center [420, 230] width 758 height 305
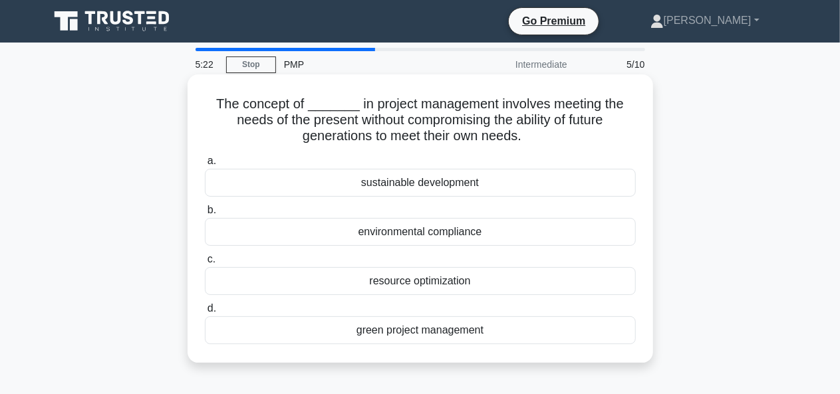
click at [486, 287] on div "resource optimization" at bounding box center [420, 281] width 431 height 28
click at [205, 264] on input "c. resource optimization" at bounding box center [205, 259] width 0 height 9
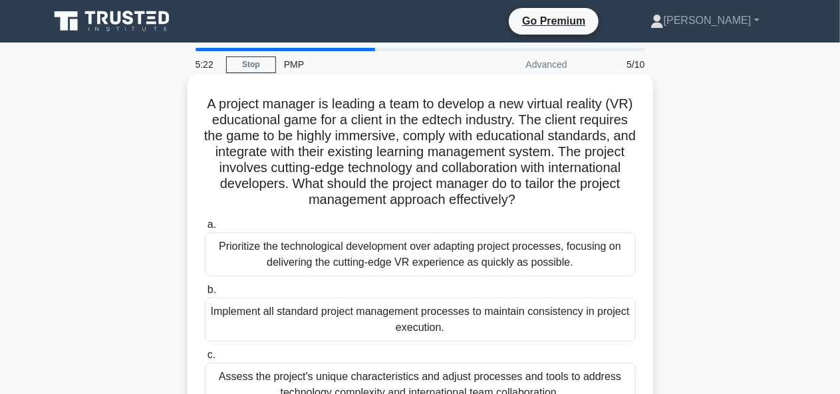
click at [488, 285] on label "b. Implement all standard project management processes to maintain consistency …" at bounding box center [420, 312] width 431 height 60
click at [205, 286] on input "b. Implement all standard project management processes to maintain consistency …" at bounding box center [205, 290] width 0 height 9
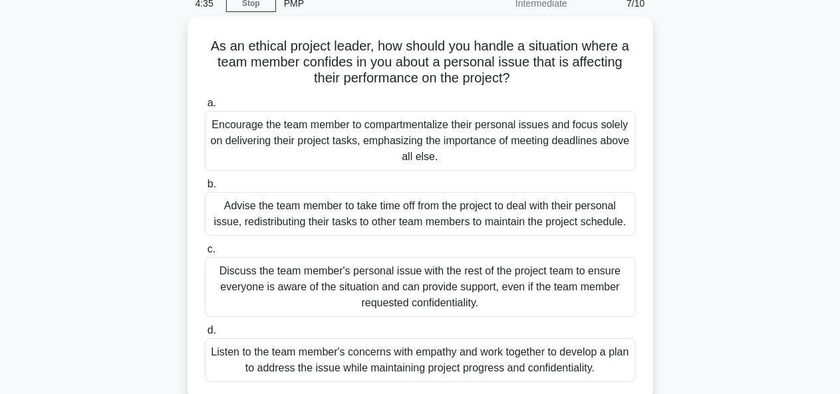
scroll to position [62, 0]
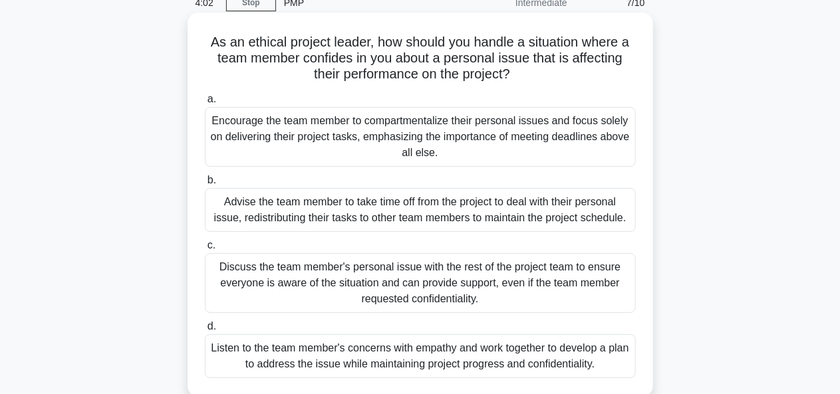
click at [572, 363] on div "Listen to the team member's concerns with empathy and work together to develop …" at bounding box center [420, 357] width 431 height 44
click at [205, 331] on input "d. Listen to the team member's concerns with empathy and work together to devel…" at bounding box center [205, 327] width 0 height 9
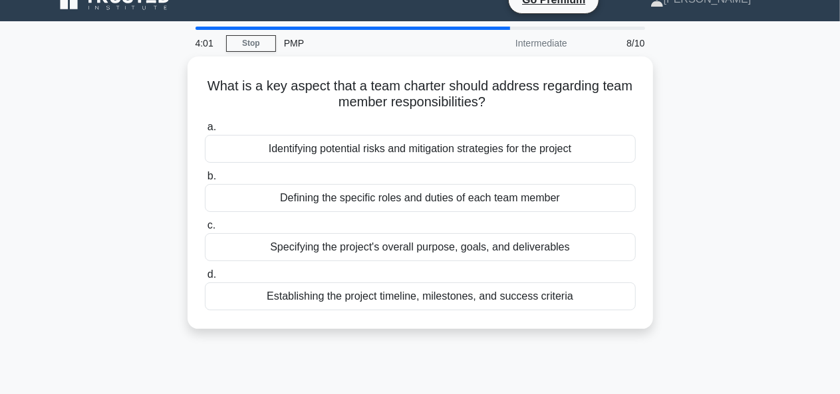
scroll to position [0, 0]
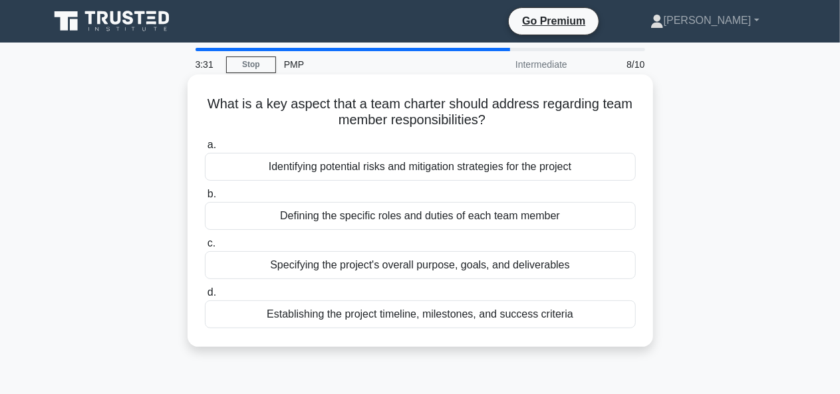
click at [567, 230] on div "Defining the specific roles and duties of each team member" at bounding box center [420, 216] width 431 height 28
click at [205, 199] on input "b. Defining the specific roles and duties of each team member" at bounding box center [205, 194] width 0 height 9
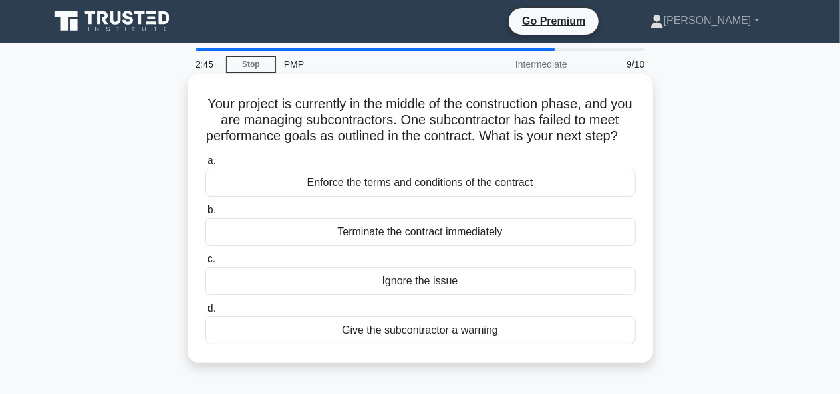
click at [521, 197] on div "Enforce the terms and conditions of the contract" at bounding box center [420, 183] width 431 height 28
click at [205, 166] on input "a. Enforce the terms and conditions of the contract" at bounding box center [205, 161] width 0 height 9
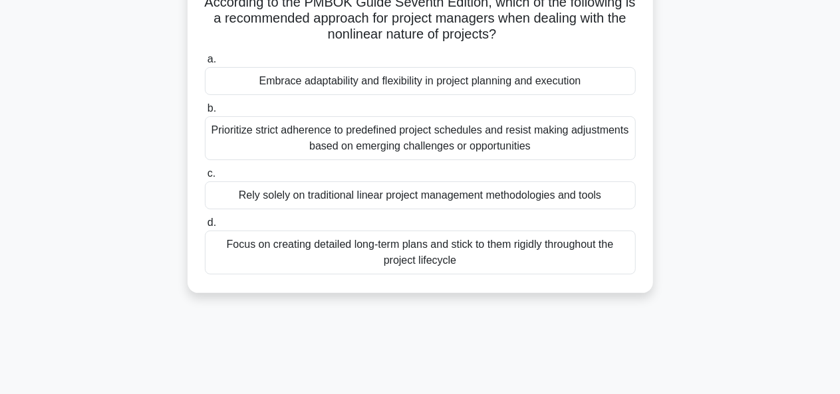
scroll to position [105, 0]
click at [528, 88] on div "Embrace adaptability and flexibility in project planning and execution" at bounding box center [420, 81] width 431 height 28
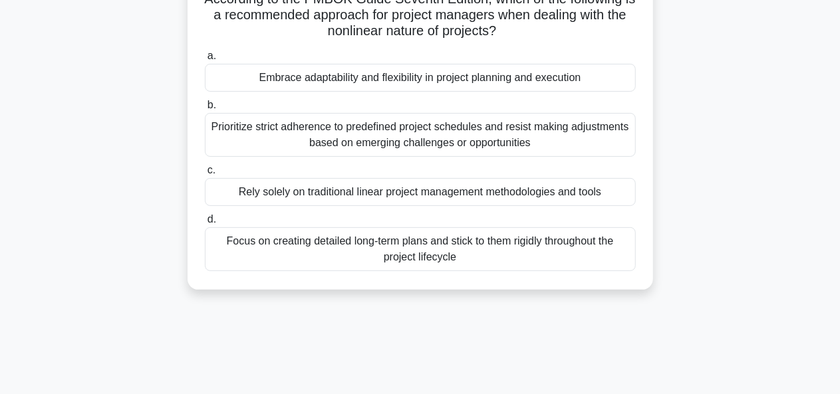
click at [205, 61] on input "a. Embrace adaptability and flexibility in project planning and execution" at bounding box center [205, 56] width 0 height 9
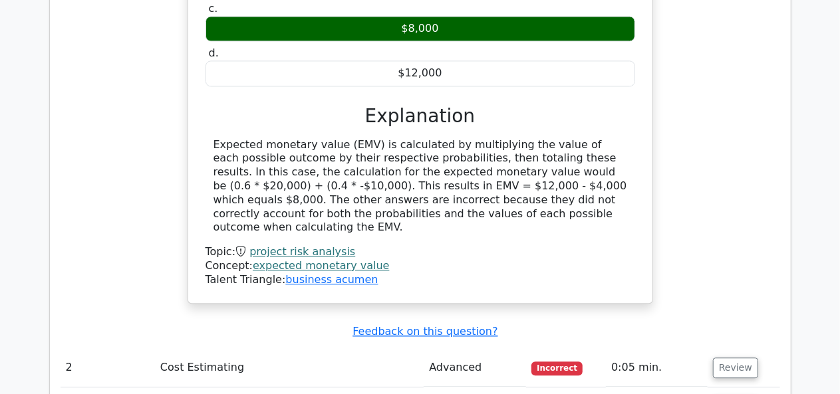
scroll to position [1483, 0]
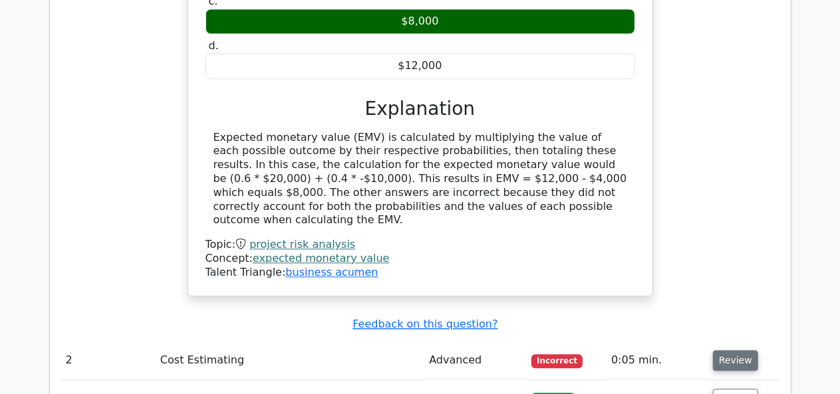
click at [742, 351] on button "Review" at bounding box center [735, 361] width 45 height 21
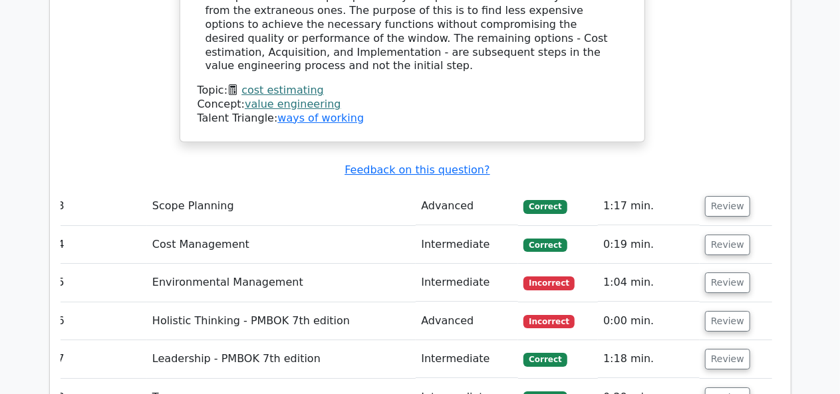
scroll to position [2211, 0]
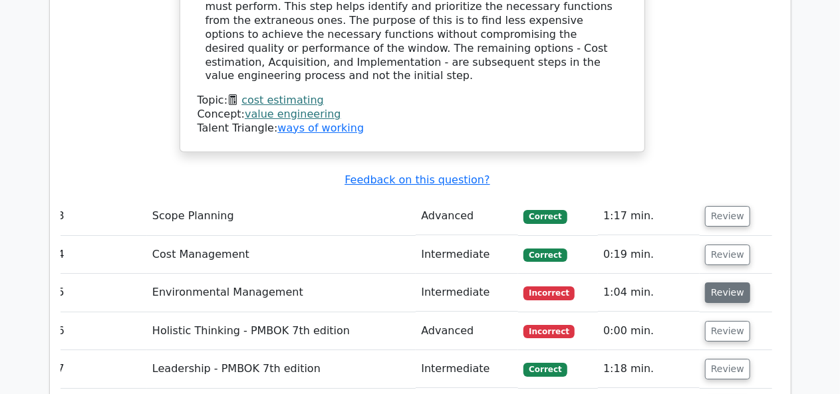
click at [720, 283] on button "Review" at bounding box center [727, 293] width 45 height 21
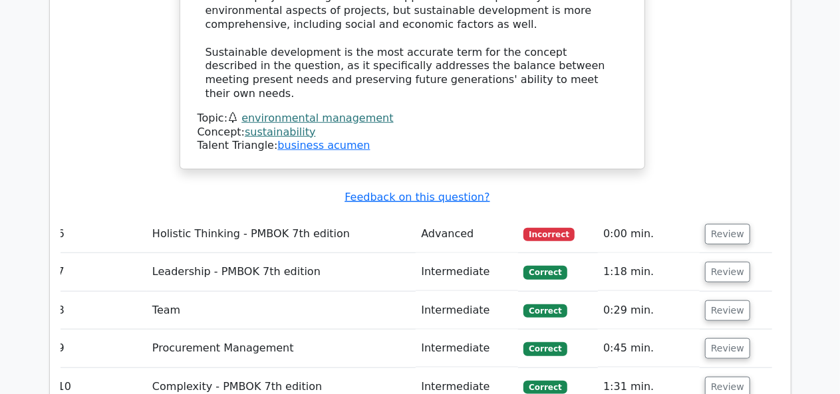
scroll to position [3074, 0]
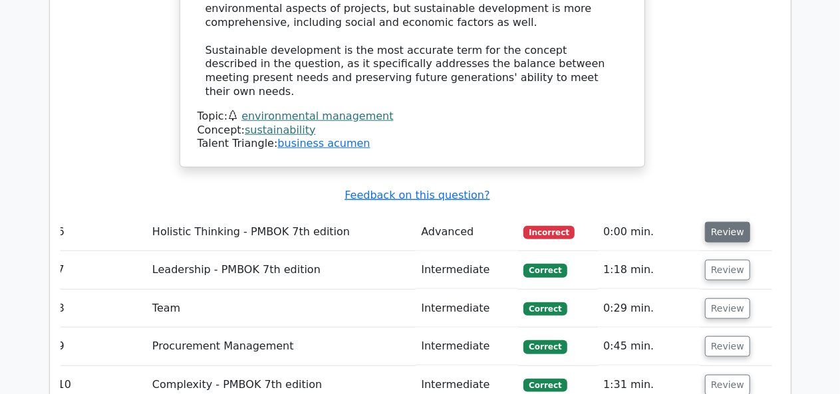
click at [732, 222] on button "Review" at bounding box center [727, 232] width 45 height 21
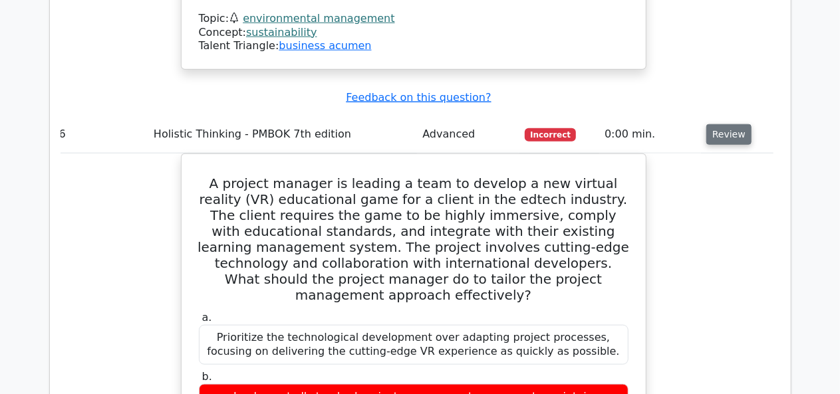
scroll to position [3171, 0]
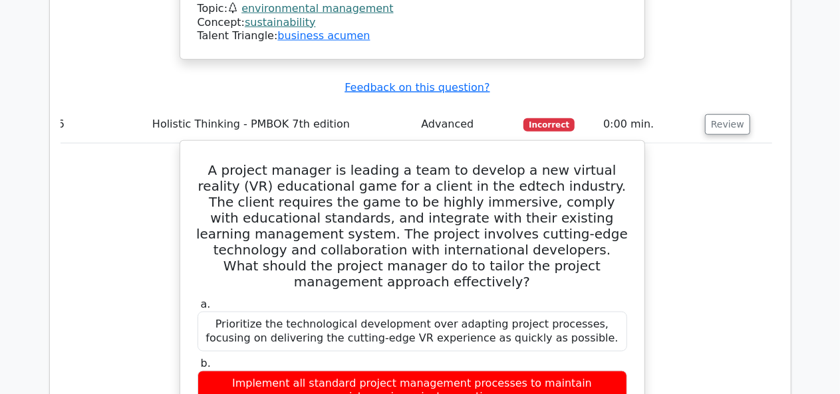
scroll to position [3181, 0]
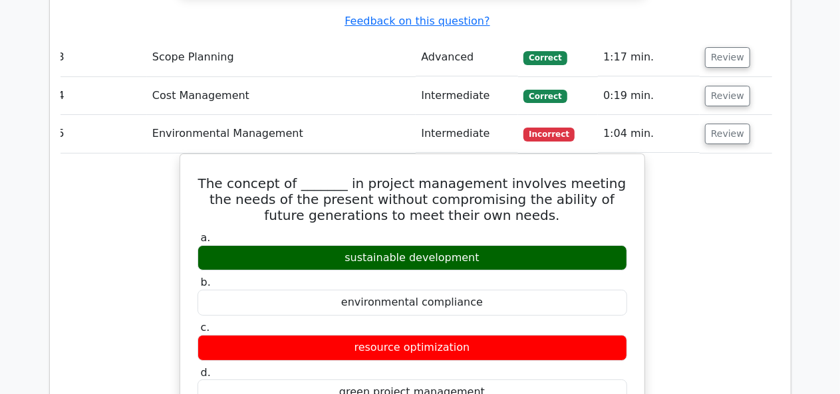
scroll to position [2373, 0]
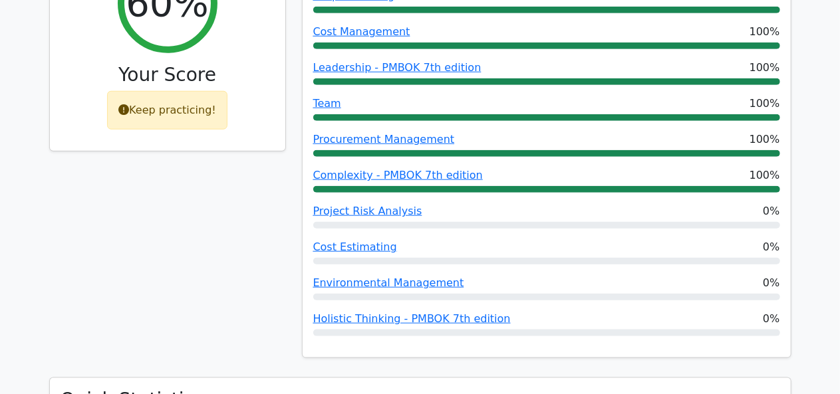
click at [707, 275] on div "Environmental Management 0%" at bounding box center [546, 283] width 467 height 16
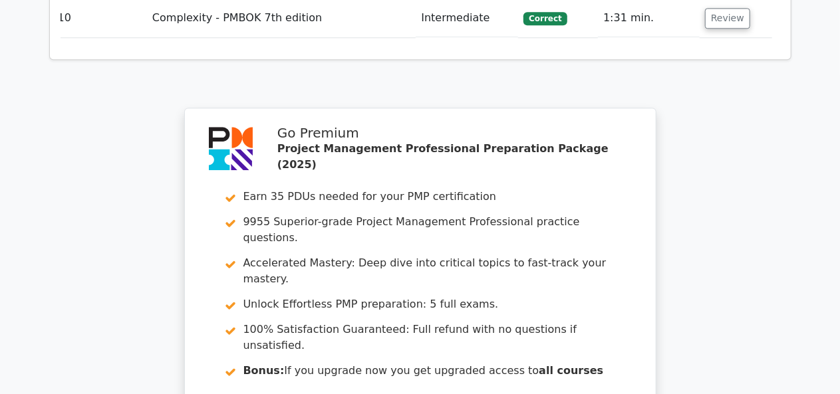
scroll to position [4151, 0]
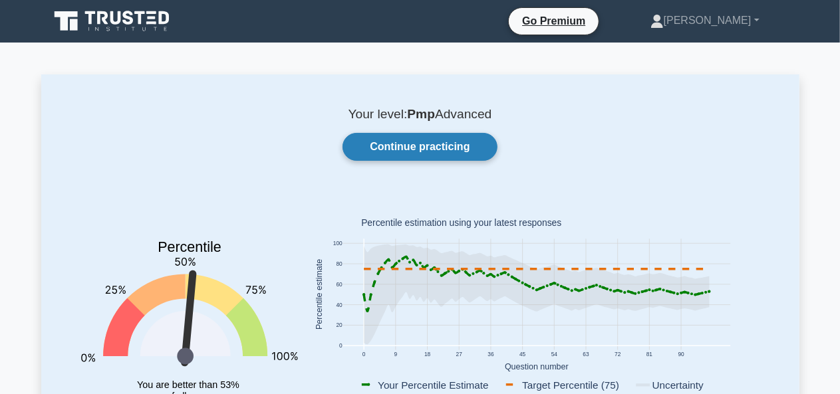
click at [374, 150] on link "Continue practicing" at bounding box center [420, 147] width 154 height 28
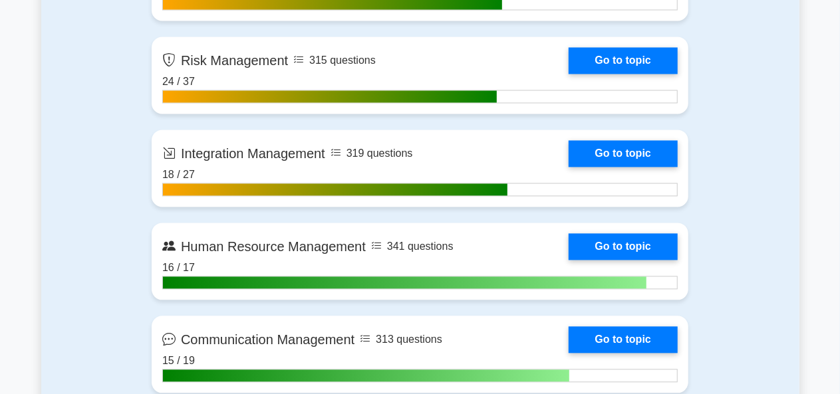
scroll to position [1306, 0]
